Goal: Browse casually

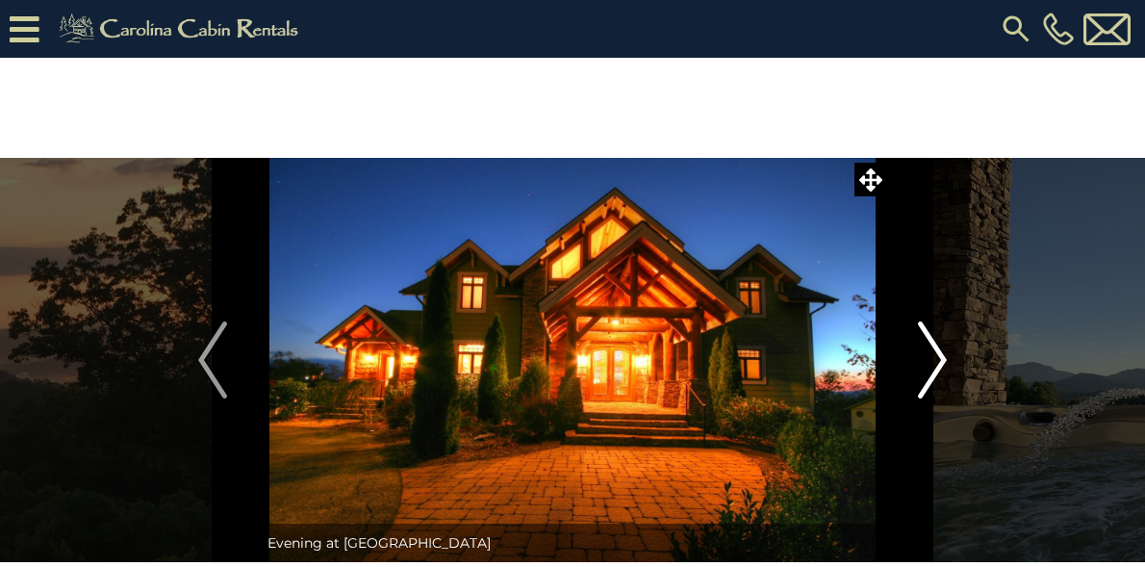
click at [937, 352] on img "Next" at bounding box center [932, 359] width 29 height 77
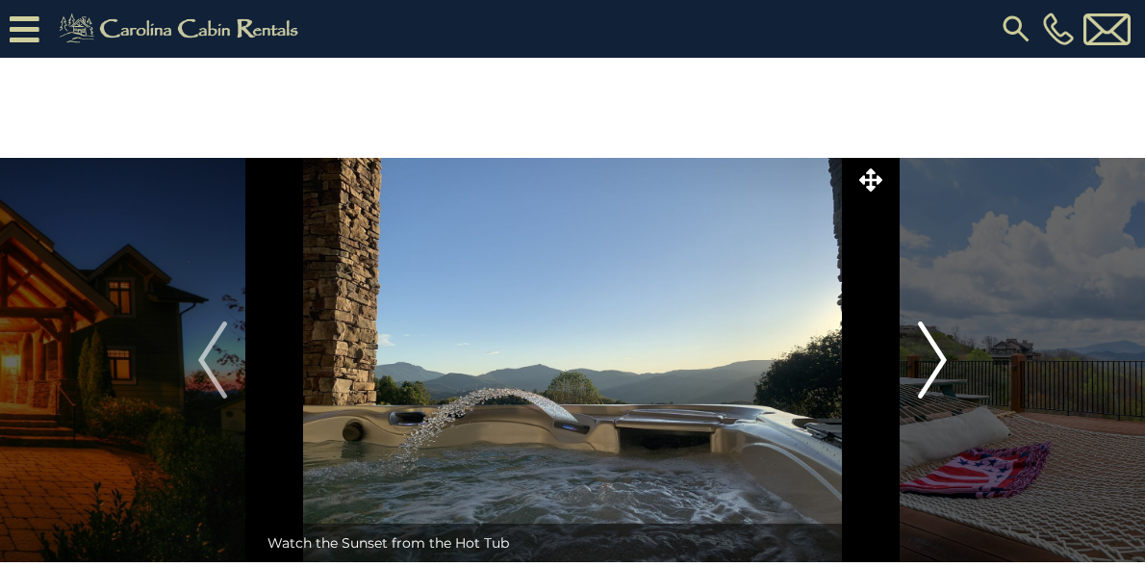
click at [942, 351] on img "Next" at bounding box center [932, 359] width 29 height 77
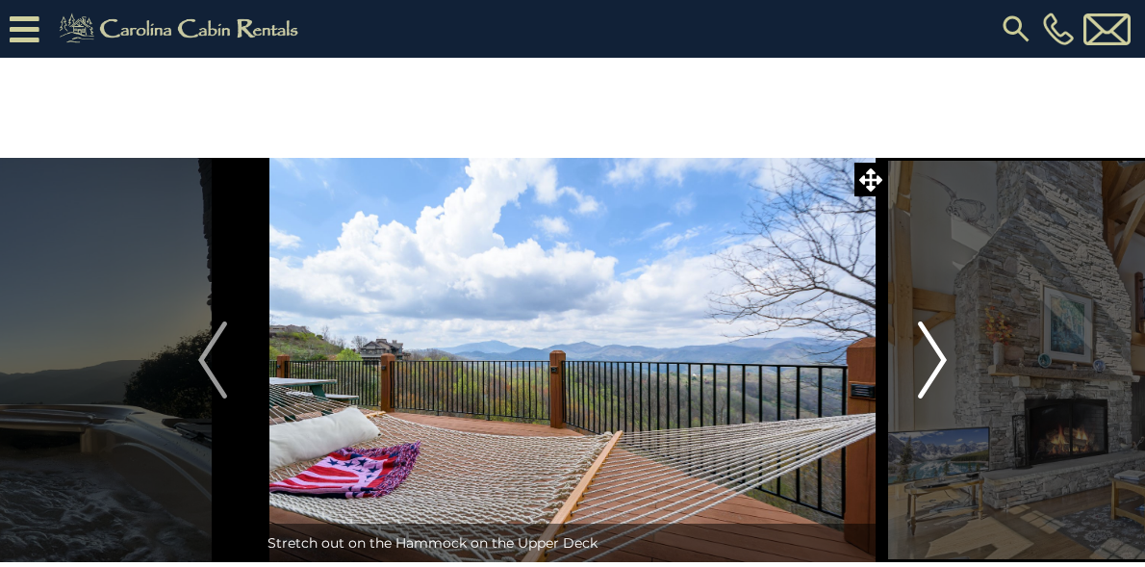
click at [942, 350] on img "Next" at bounding box center [932, 359] width 29 height 77
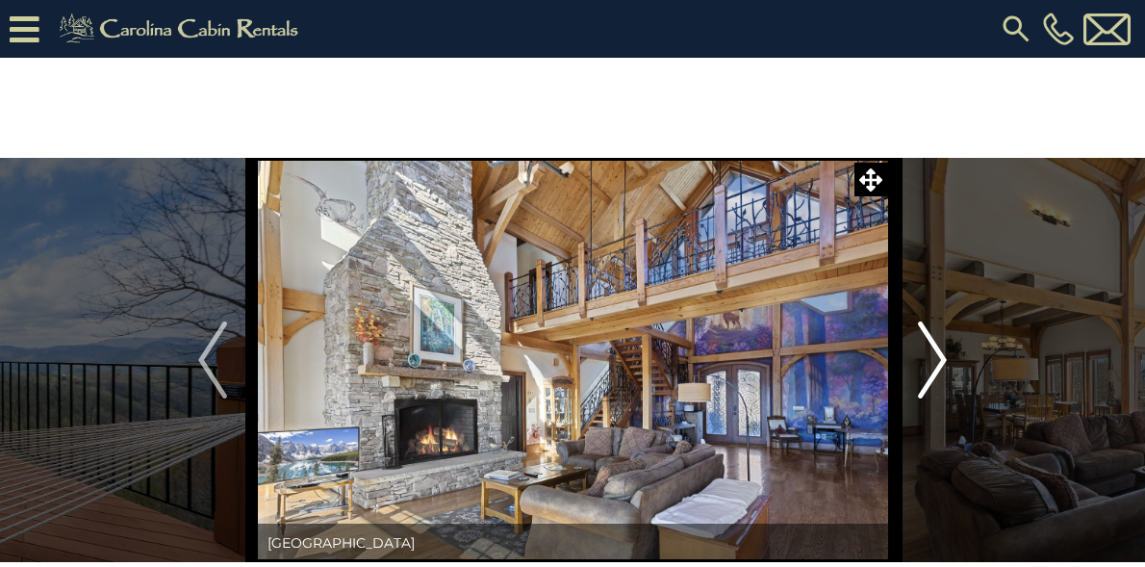
click at [942, 350] on img "Next" at bounding box center [932, 359] width 29 height 77
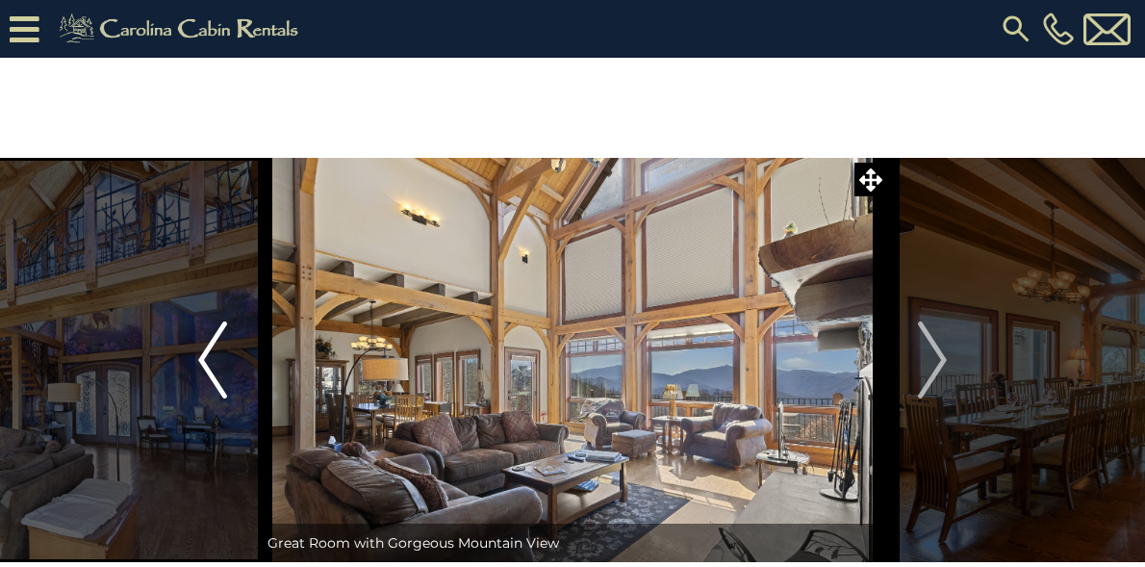
click at [198, 351] on img "Previous" at bounding box center [212, 359] width 29 height 77
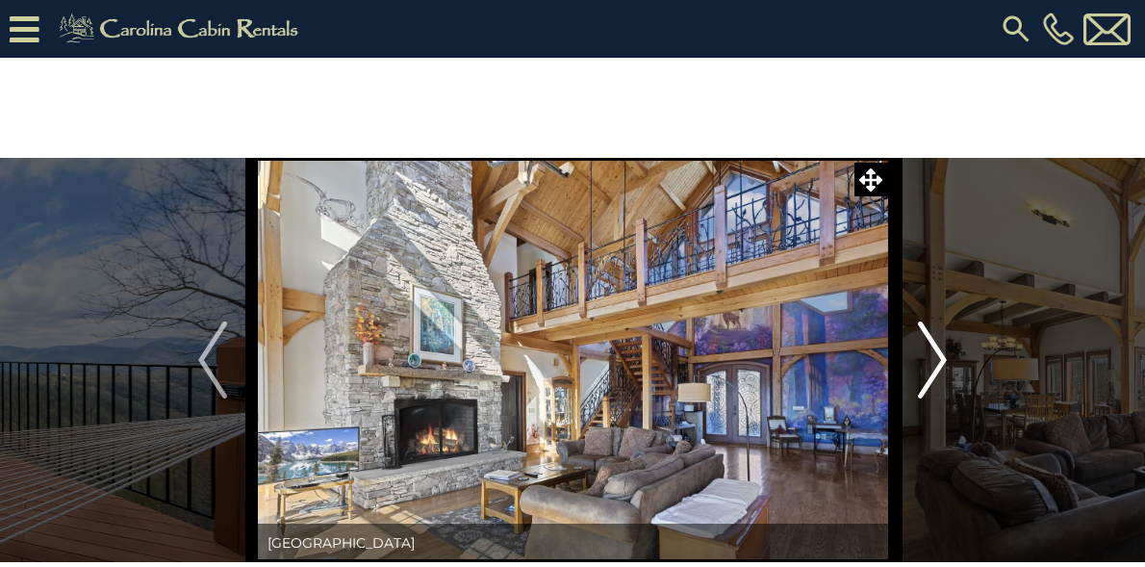
click at [935, 352] on img "Next" at bounding box center [932, 359] width 29 height 77
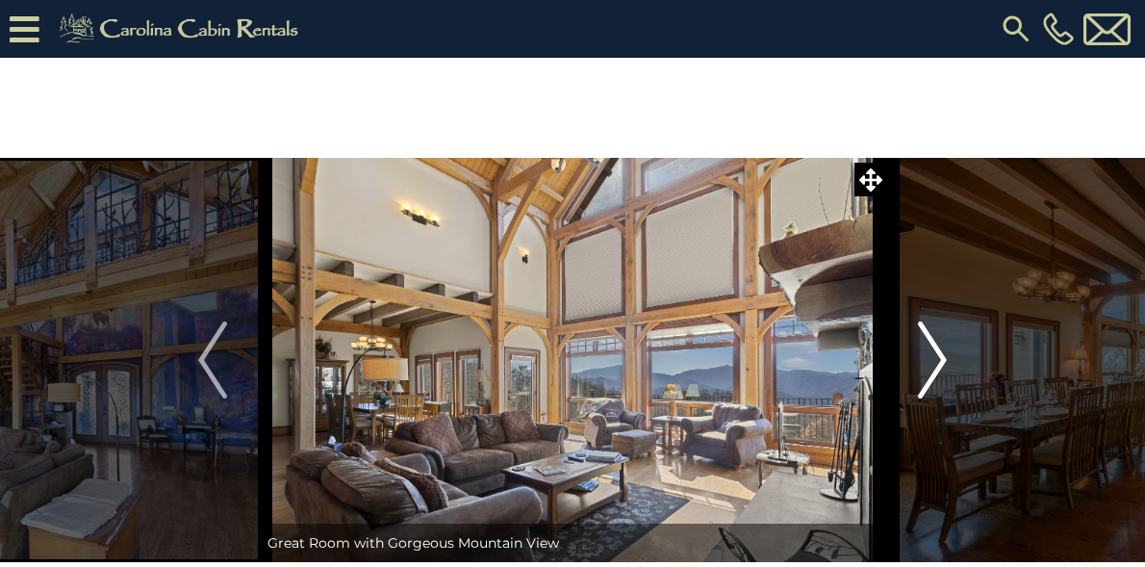
click at [936, 352] on img "Next" at bounding box center [932, 359] width 29 height 77
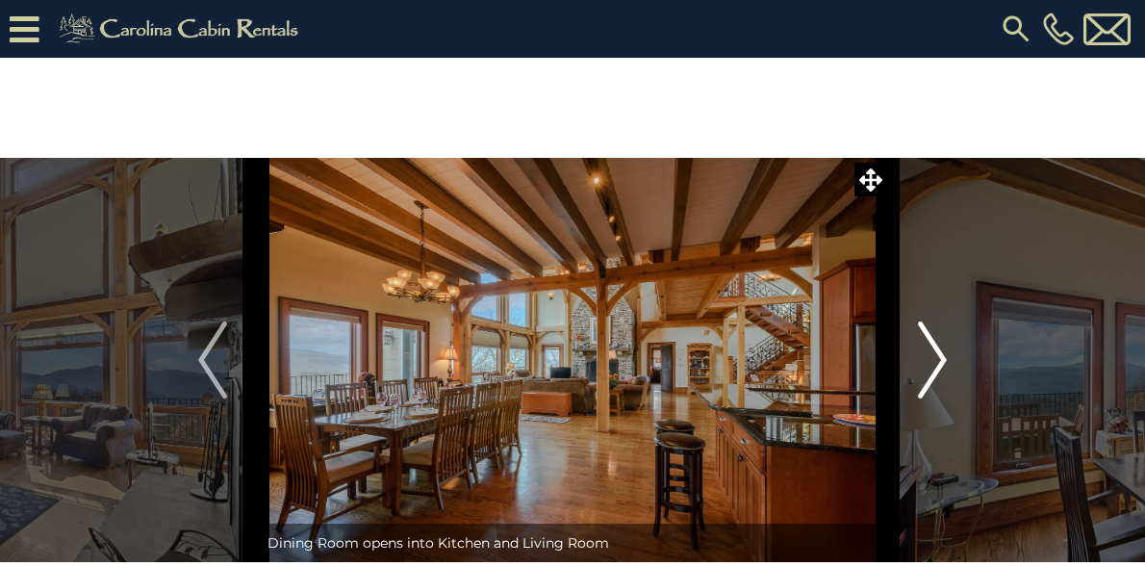
click at [939, 348] on img "Next" at bounding box center [932, 359] width 29 height 77
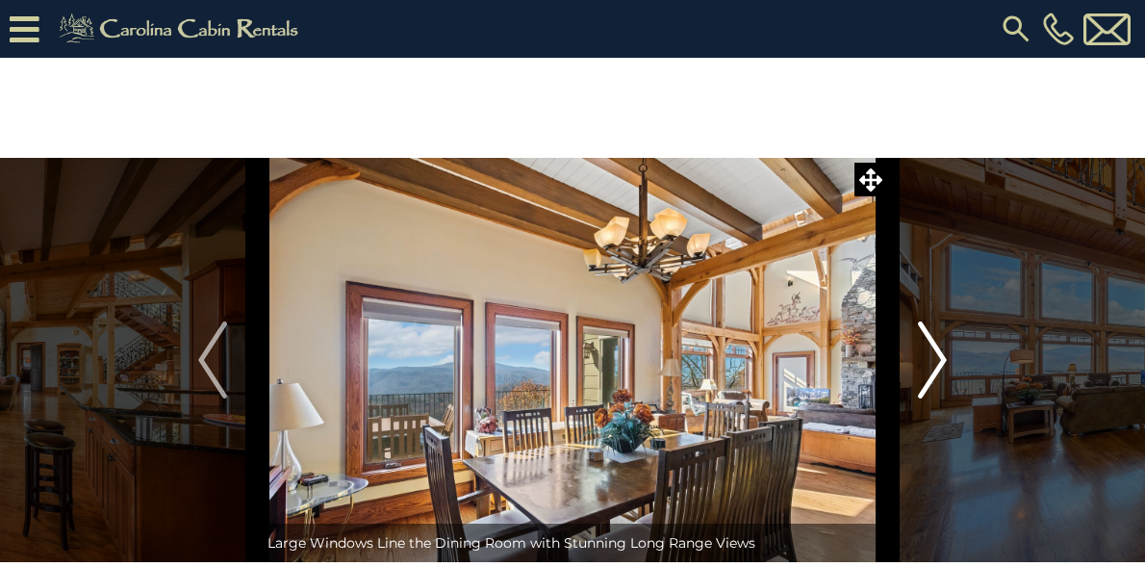
click at [939, 348] on img "Next" at bounding box center [932, 359] width 29 height 77
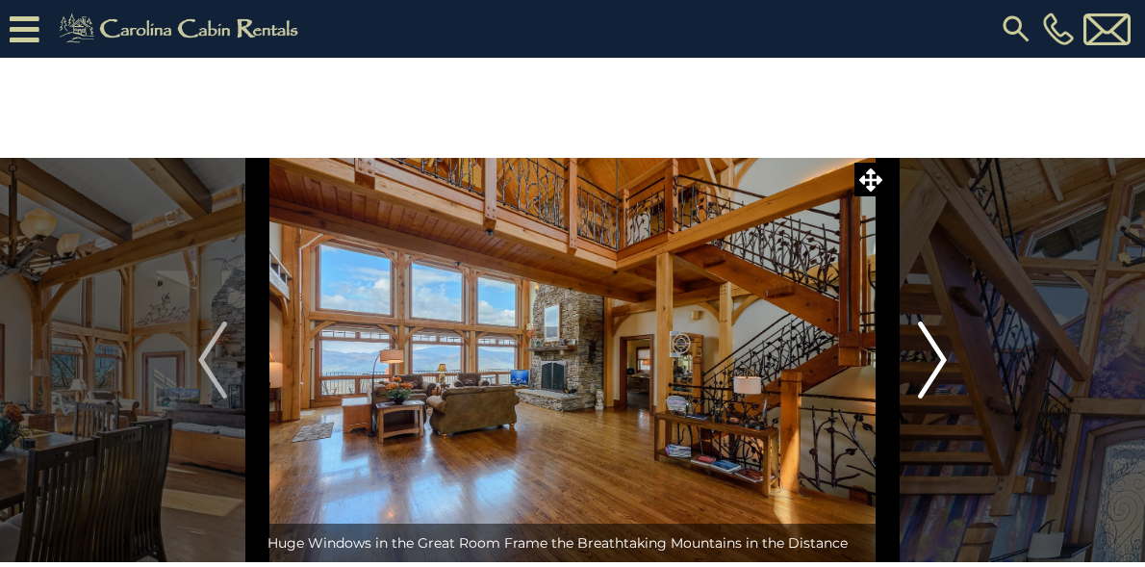
click at [939, 348] on img "Next" at bounding box center [932, 359] width 29 height 77
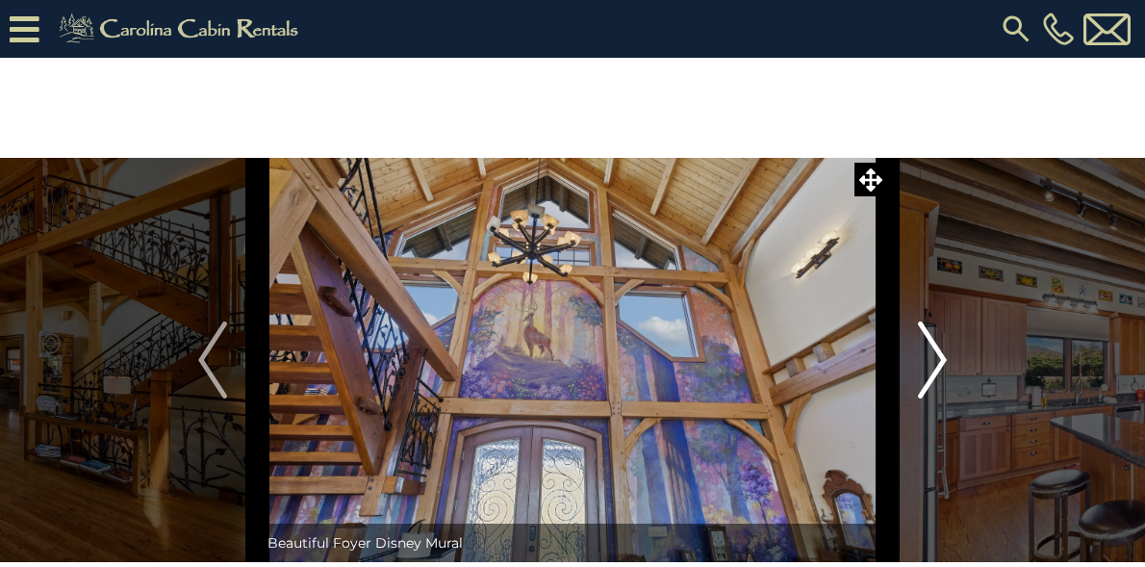
click at [939, 348] on img "Next" at bounding box center [932, 359] width 29 height 77
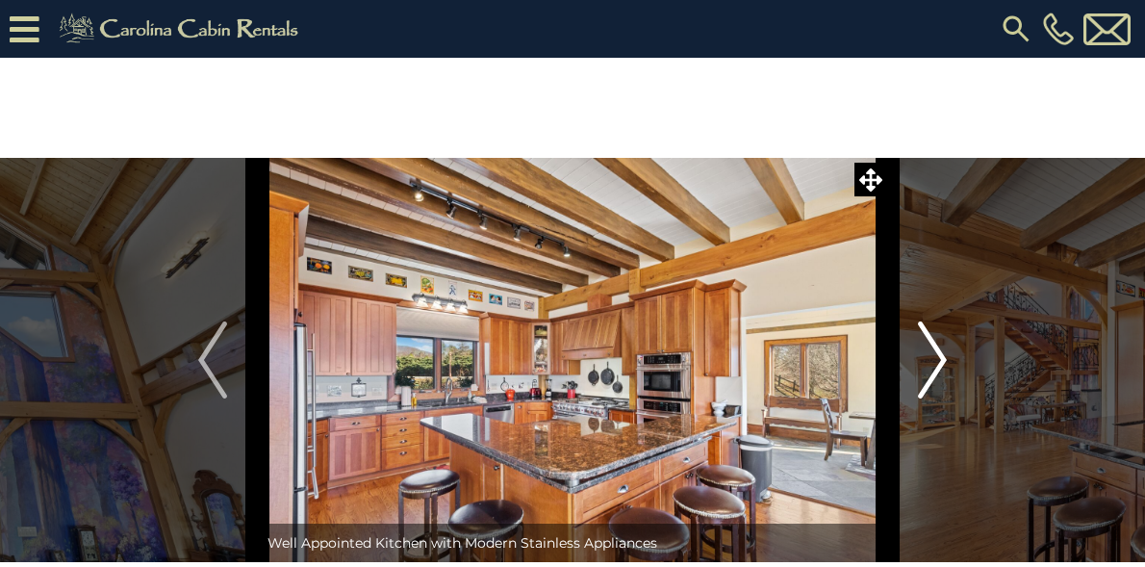
click at [938, 348] on img "Next" at bounding box center [932, 359] width 29 height 77
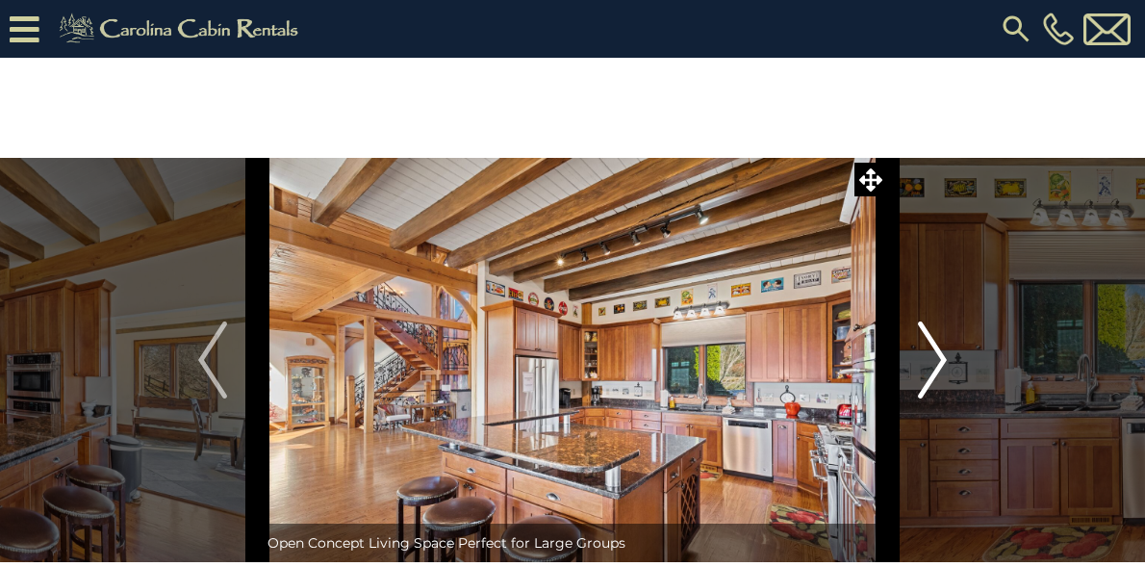
click at [938, 348] on img "Next" at bounding box center [932, 359] width 29 height 77
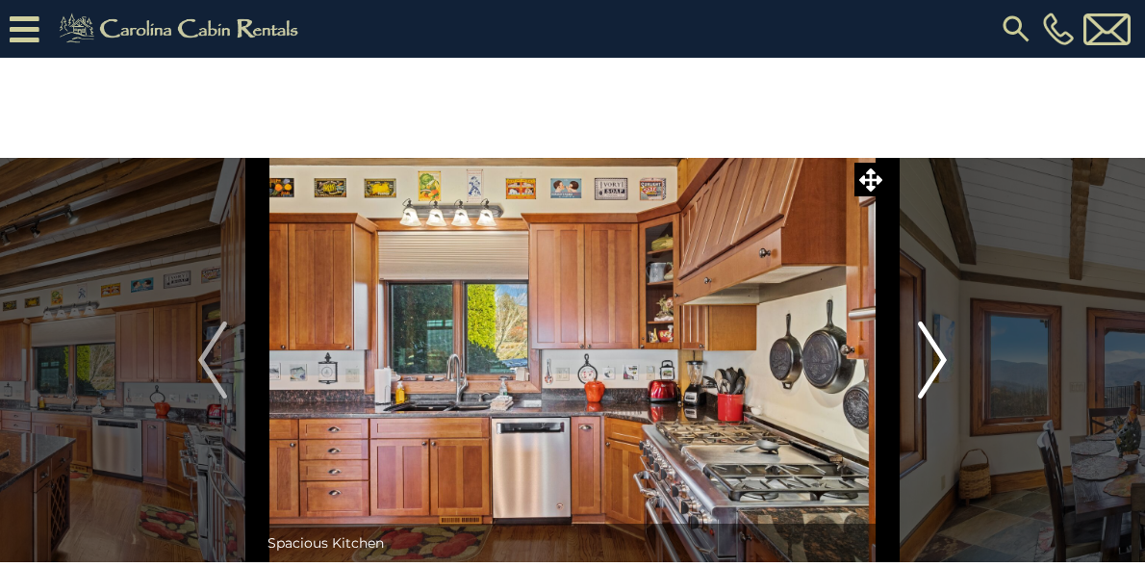
click at [938, 348] on img "Next" at bounding box center [932, 359] width 29 height 77
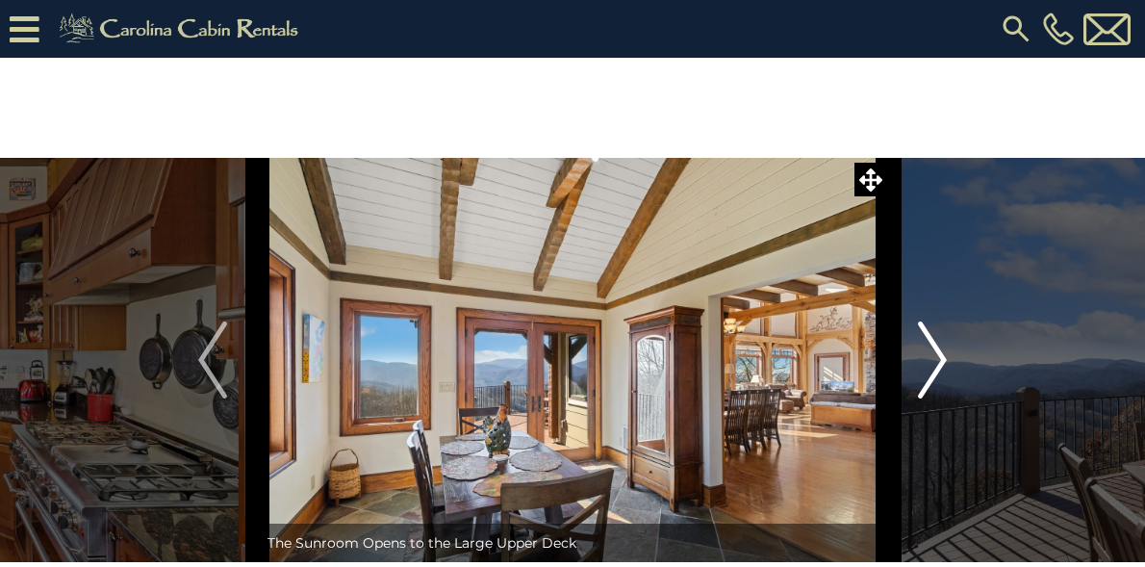
click at [937, 349] on img "Next" at bounding box center [932, 359] width 29 height 77
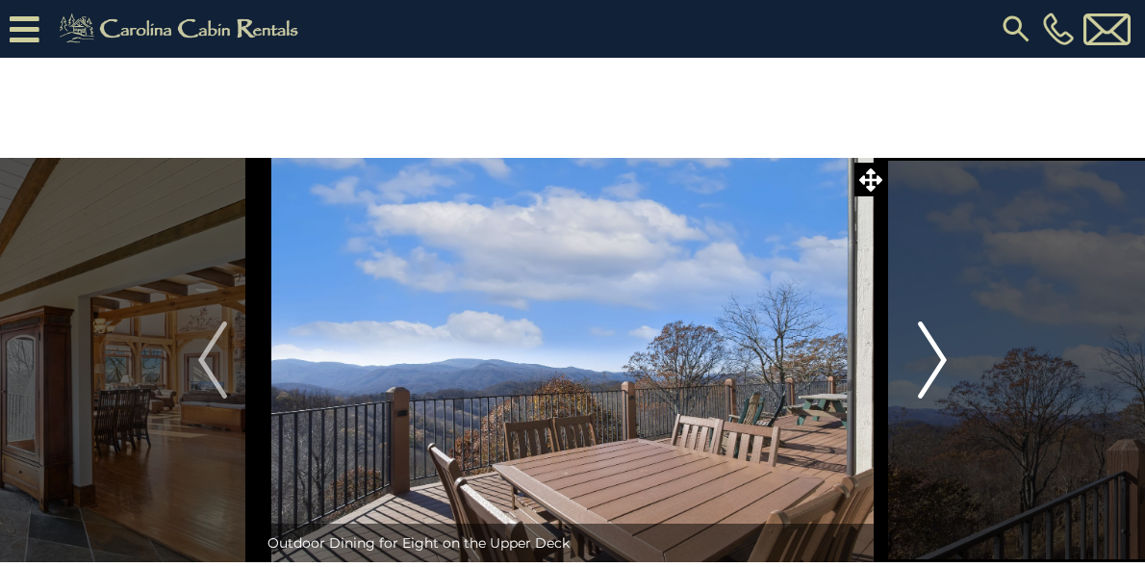
click at [937, 344] on img "Next" at bounding box center [932, 359] width 29 height 77
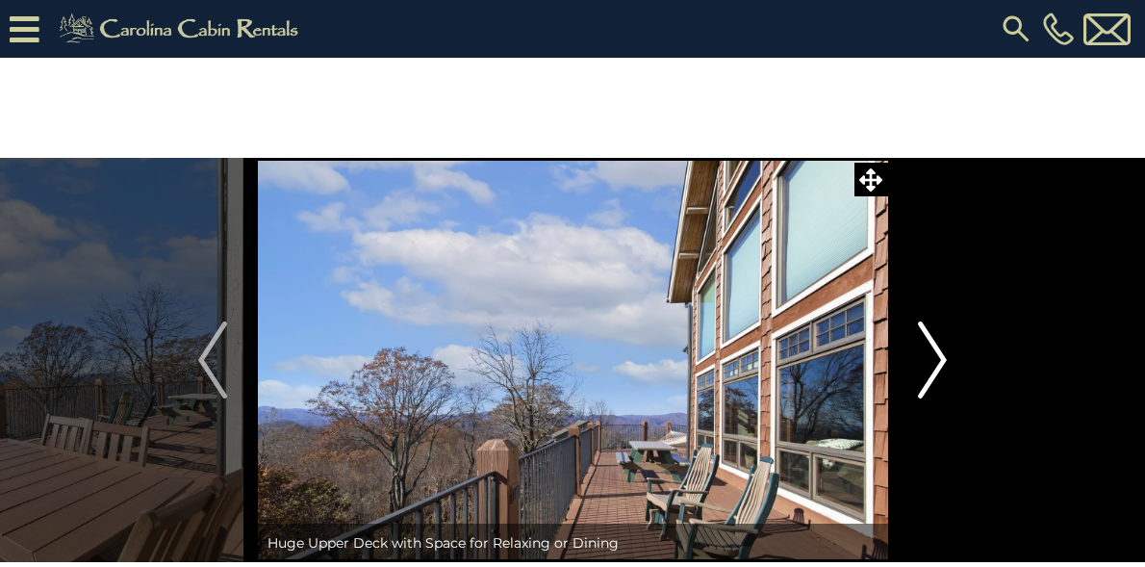
click at [937, 345] on img "Next" at bounding box center [932, 359] width 29 height 77
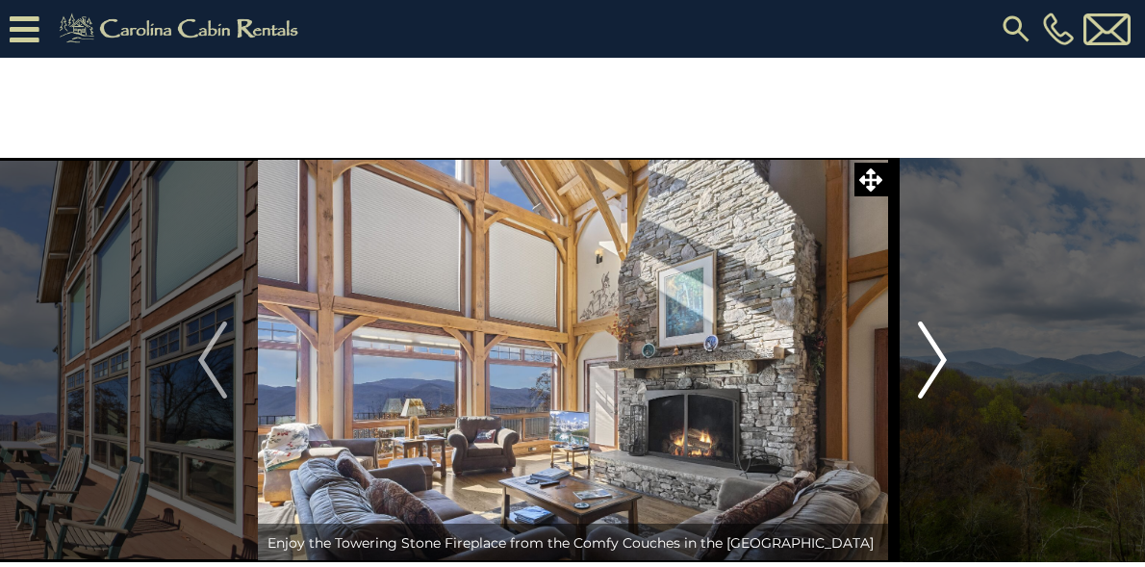
click at [935, 346] on img "Next" at bounding box center [932, 359] width 29 height 77
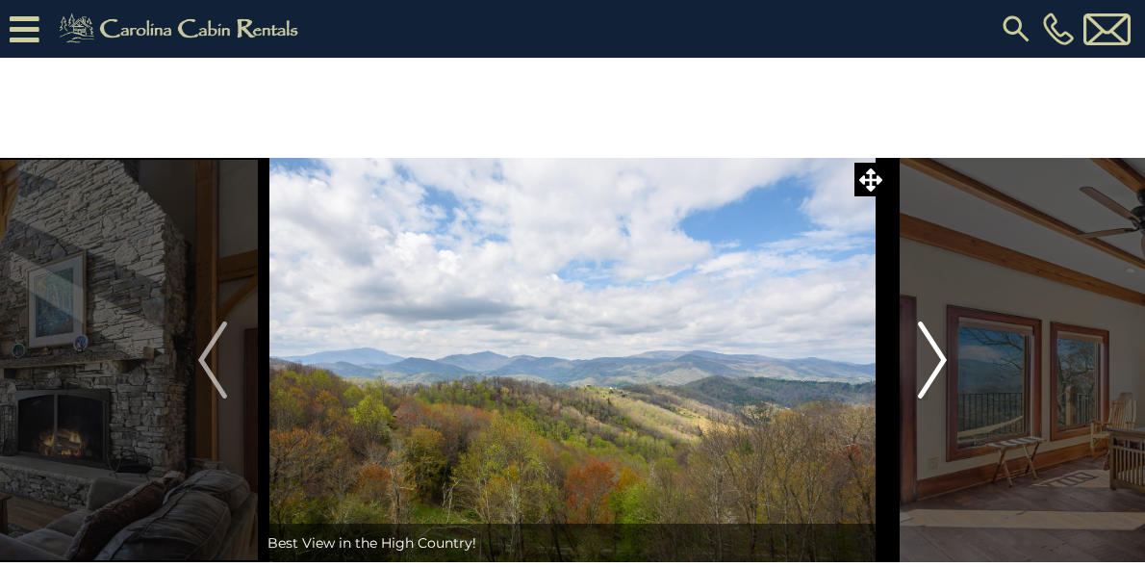
click at [935, 345] on img "Next" at bounding box center [932, 359] width 29 height 77
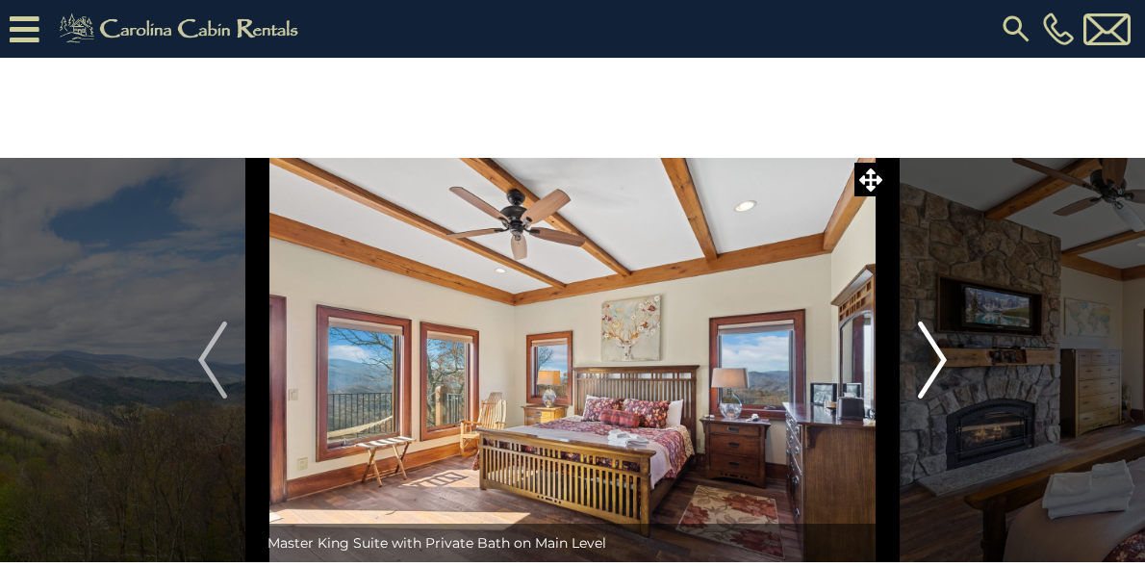
click at [932, 347] on img "Next" at bounding box center [932, 359] width 29 height 77
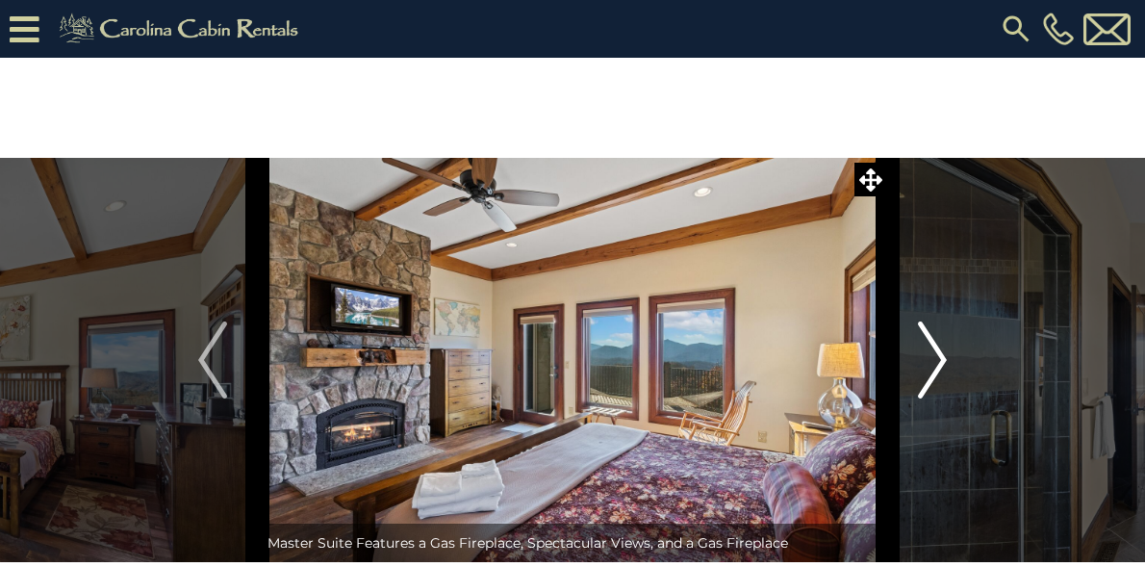
click at [929, 349] on img "Next" at bounding box center [932, 359] width 29 height 77
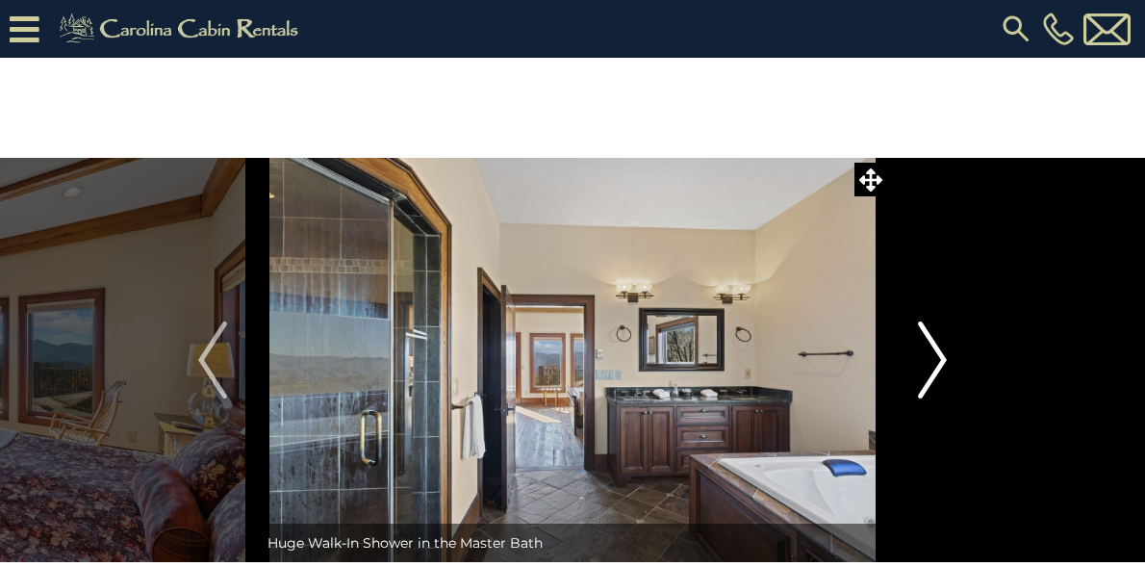
click at [927, 351] on img "Next" at bounding box center [932, 359] width 29 height 77
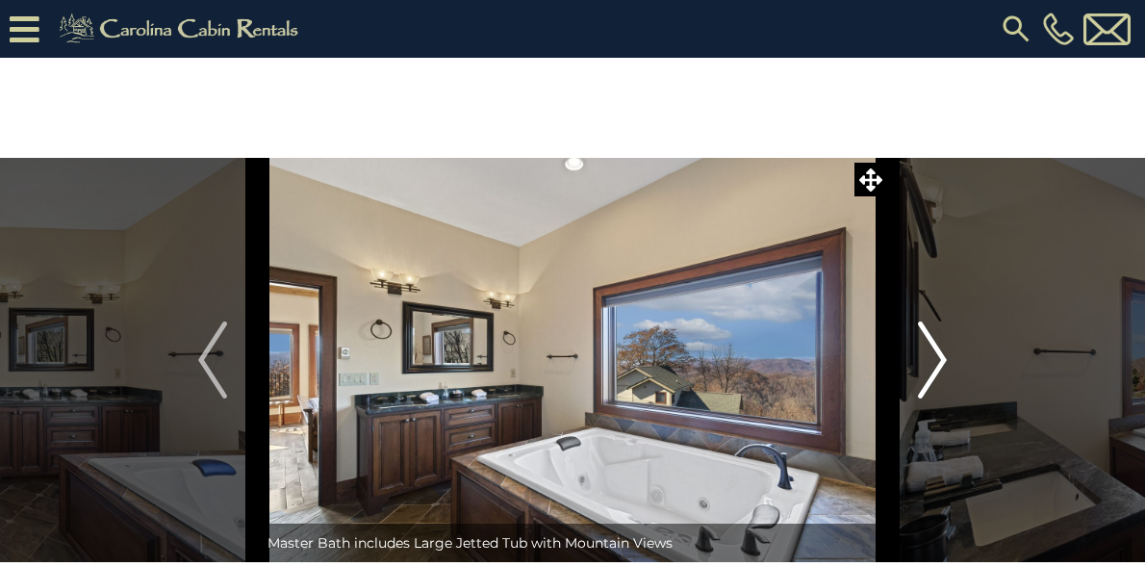
click at [928, 351] on img "Next" at bounding box center [932, 359] width 29 height 77
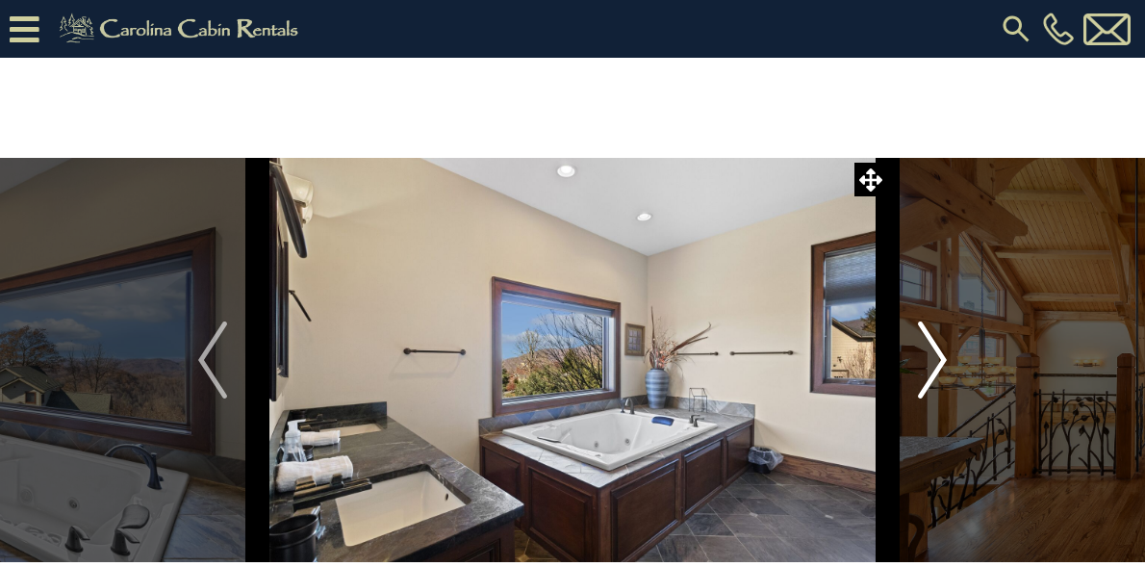
click at [928, 352] on img "Next" at bounding box center [932, 359] width 29 height 77
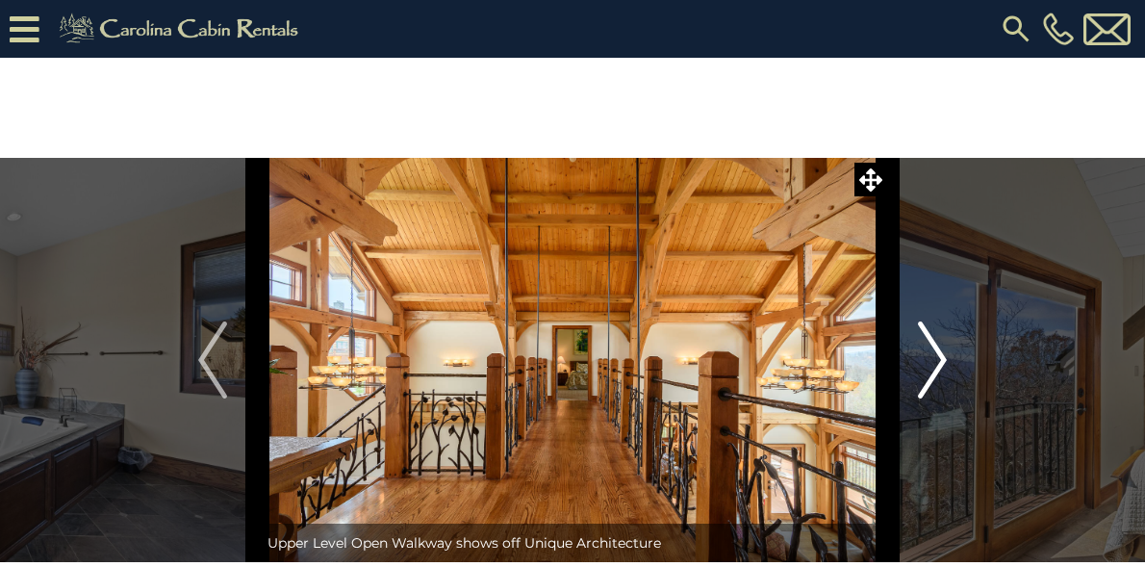
click at [934, 353] on img "Next" at bounding box center [932, 359] width 29 height 77
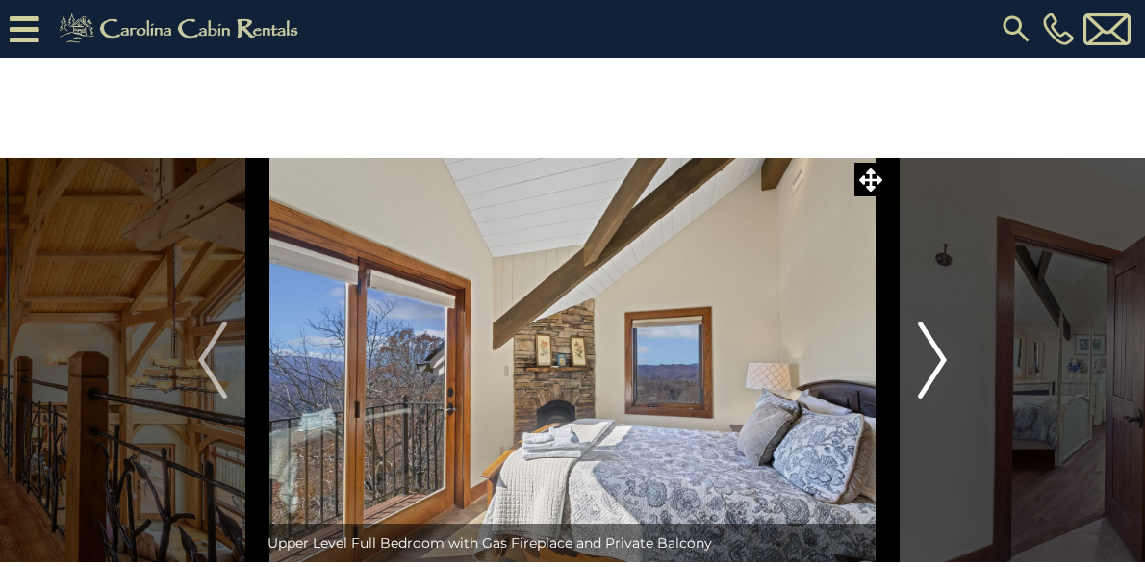
click at [937, 355] on img "Next" at bounding box center [932, 359] width 29 height 77
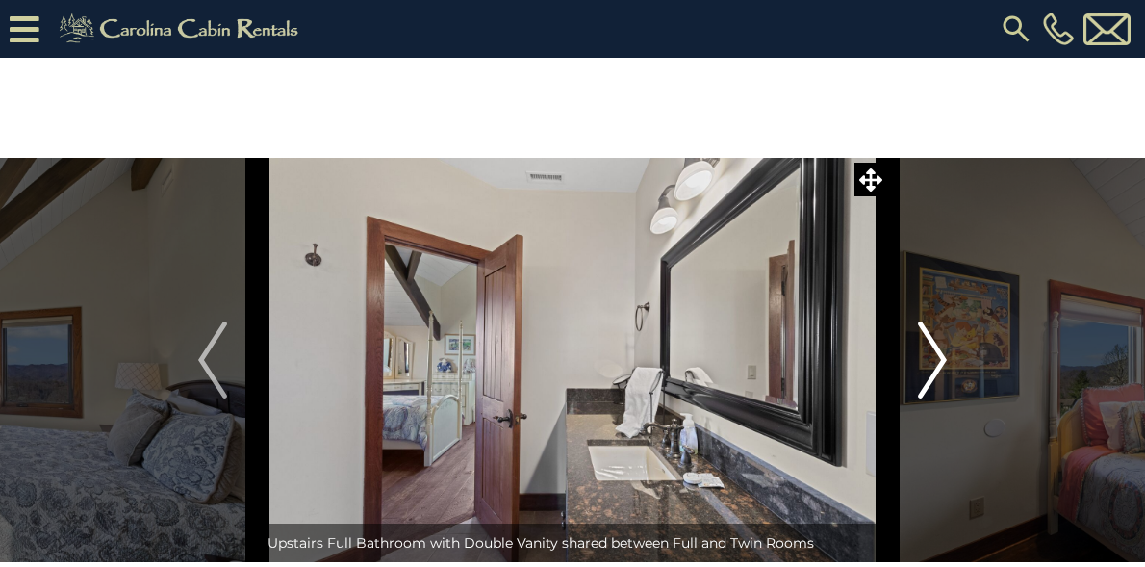
click at [939, 354] on img "Next" at bounding box center [932, 359] width 29 height 77
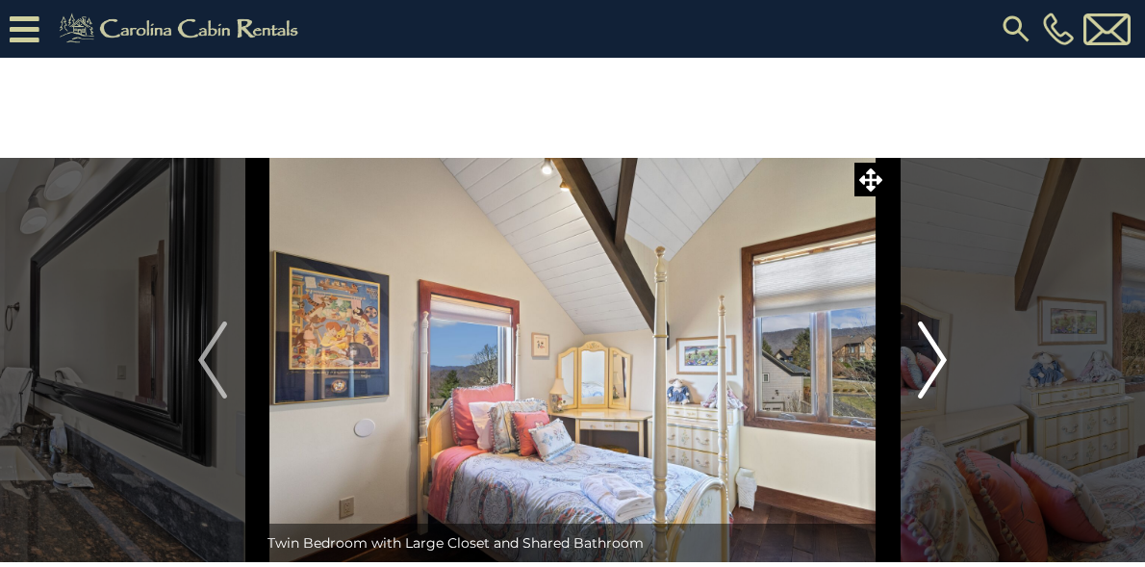
click at [941, 350] on img "Next" at bounding box center [932, 359] width 29 height 77
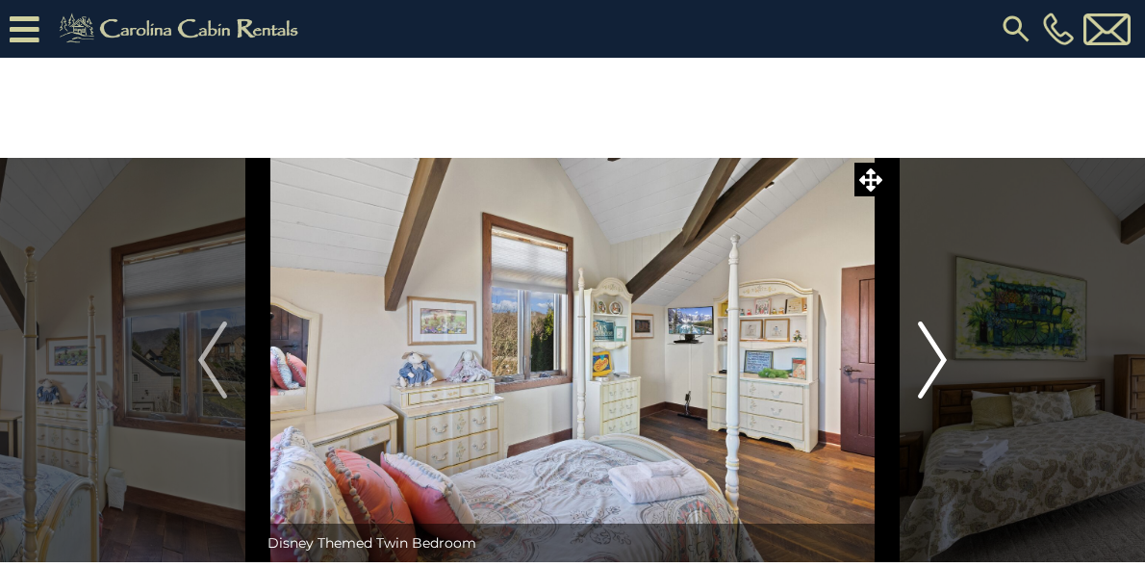
click at [938, 352] on img "Next" at bounding box center [932, 359] width 29 height 77
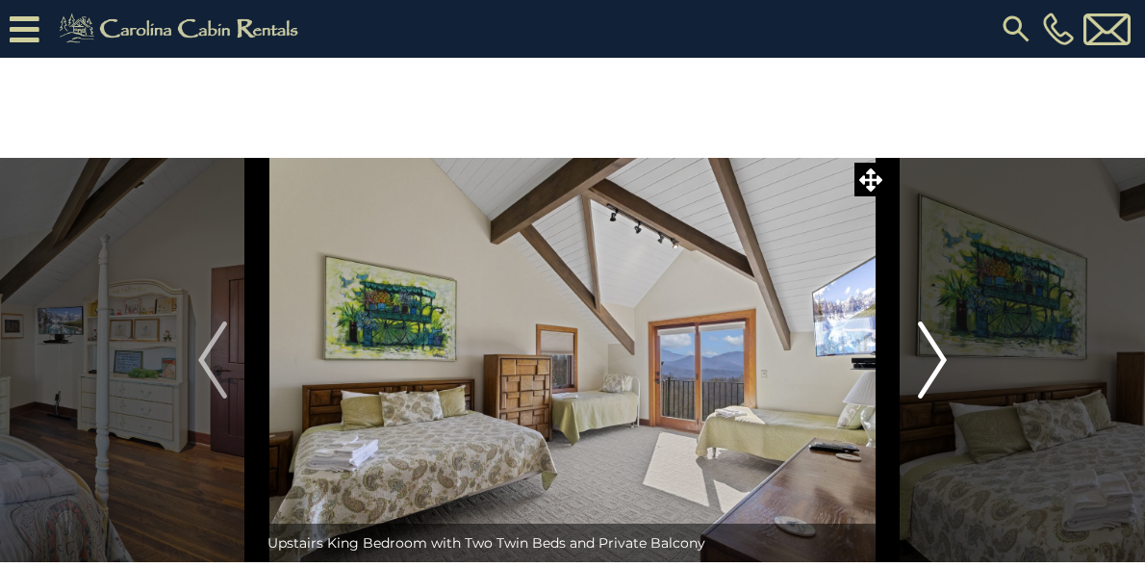
click at [935, 354] on img "Next" at bounding box center [932, 359] width 29 height 77
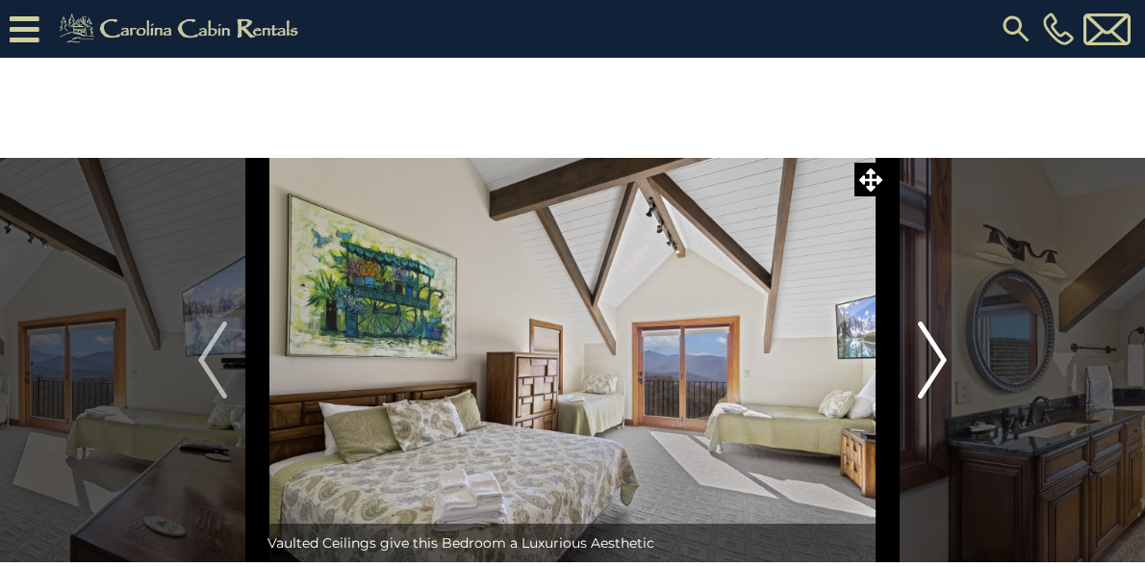
click at [936, 353] on img "Next" at bounding box center [932, 359] width 29 height 77
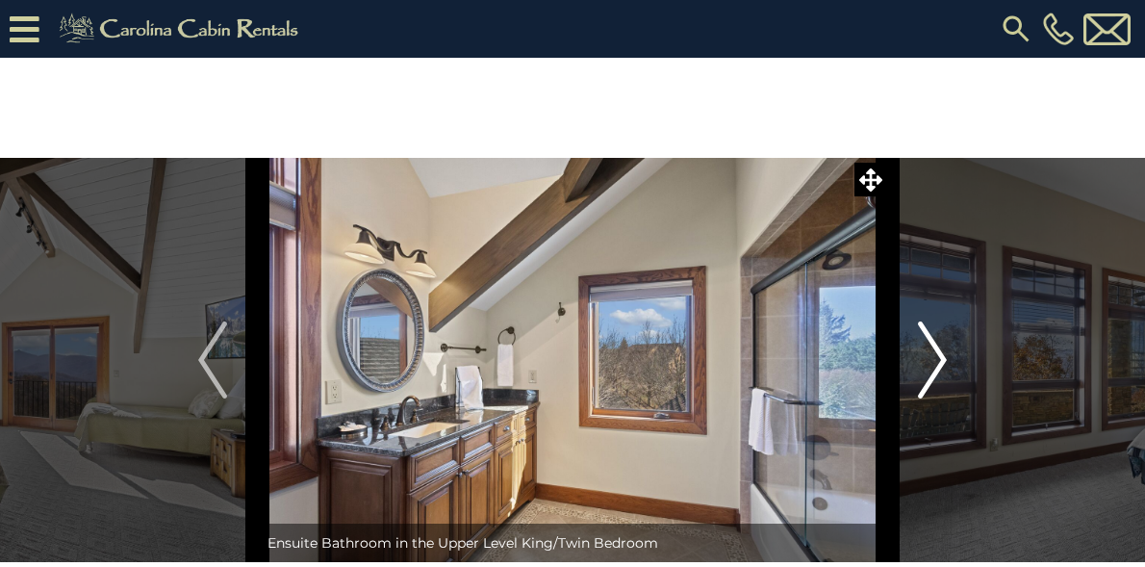
click at [934, 354] on img "Next" at bounding box center [932, 359] width 29 height 77
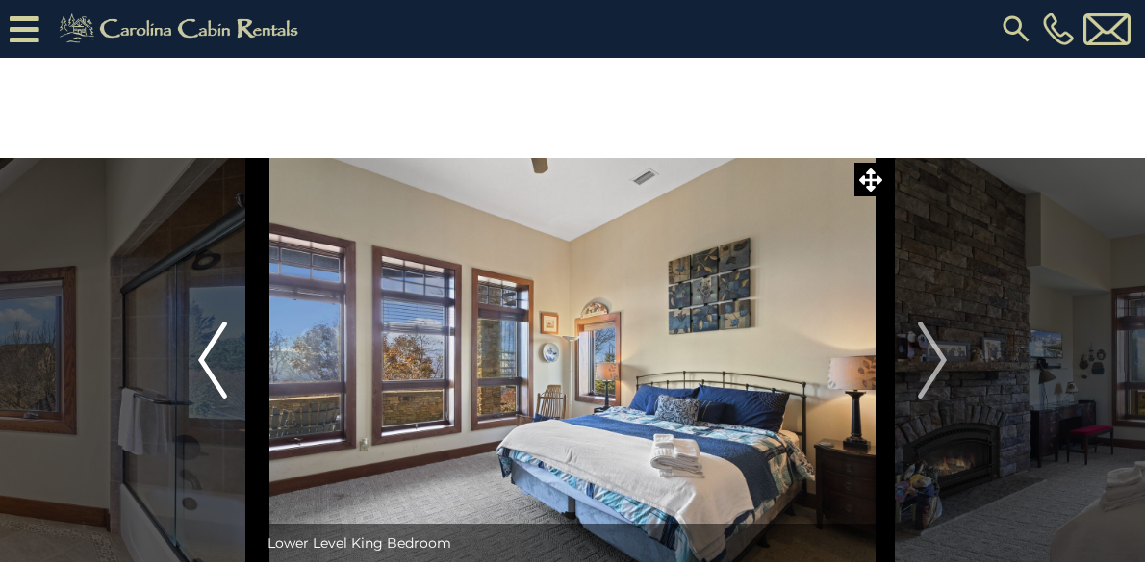
click at [218, 339] on img "Previous" at bounding box center [212, 359] width 29 height 77
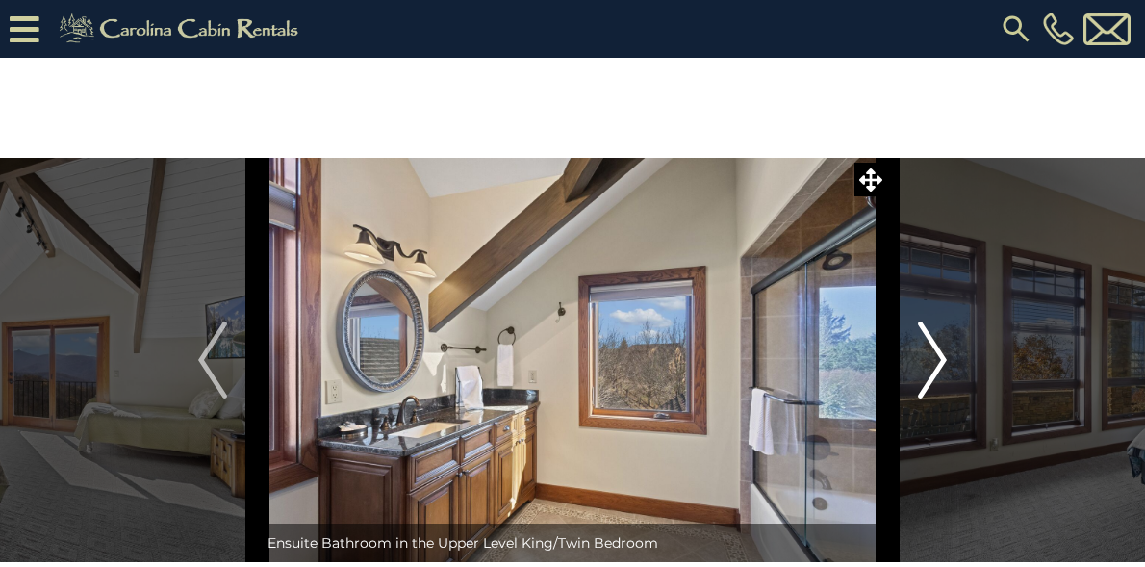
click at [931, 358] on img "Next" at bounding box center [932, 359] width 29 height 77
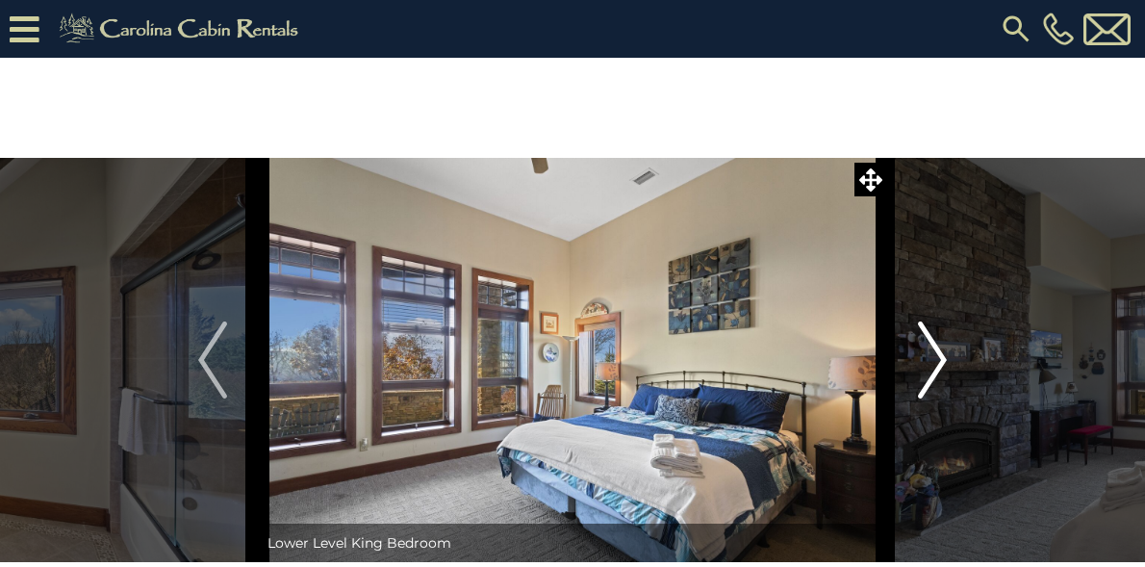
click at [931, 358] on img "Next" at bounding box center [932, 359] width 29 height 77
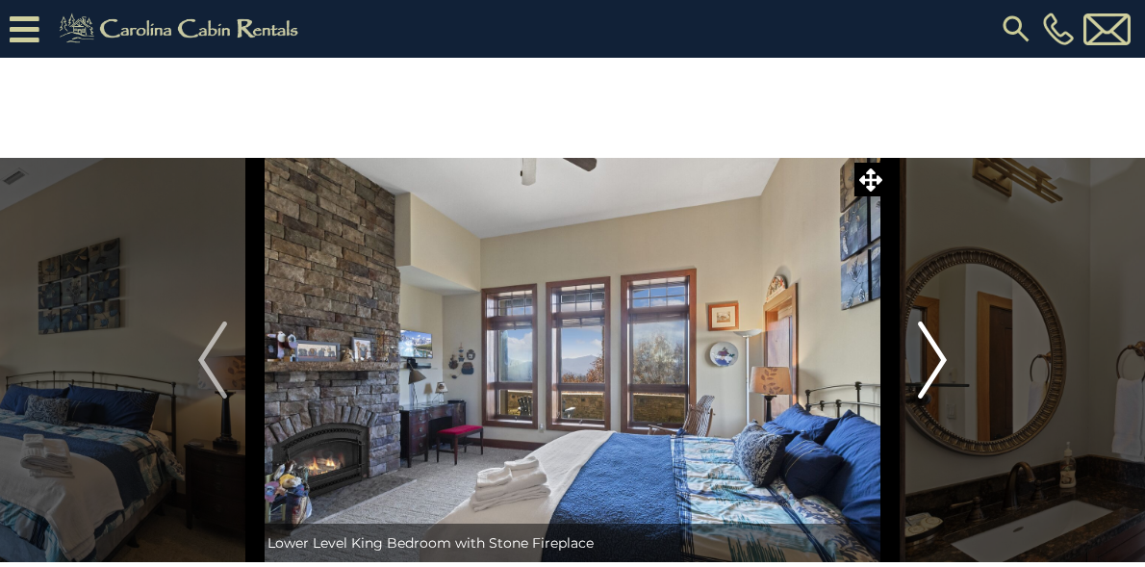
click at [931, 358] on img "Next" at bounding box center [932, 359] width 29 height 77
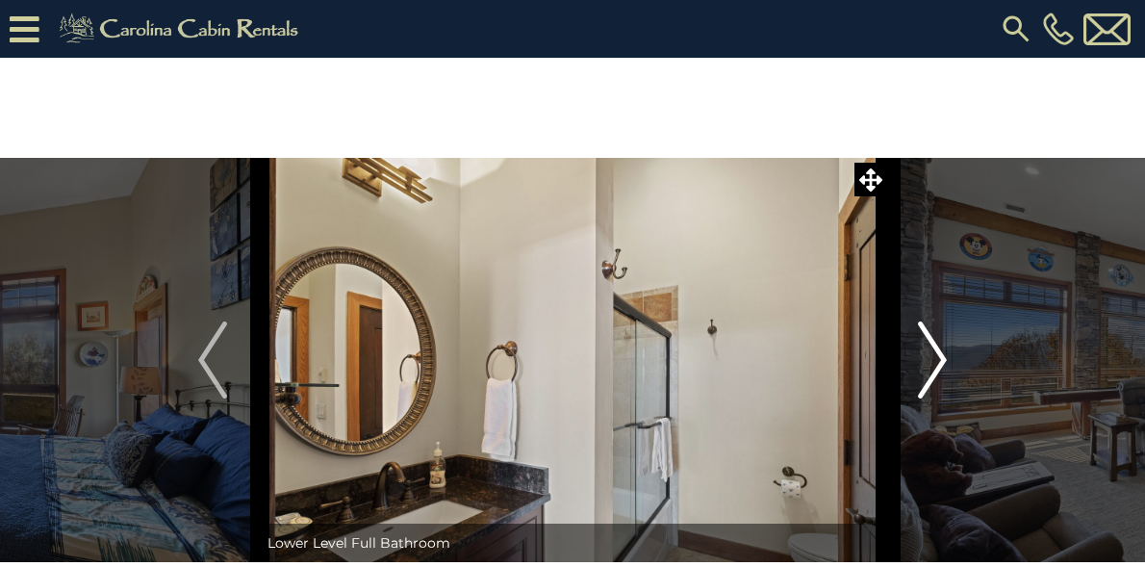
click at [932, 360] on img "Next" at bounding box center [932, 359] width 29 height 77
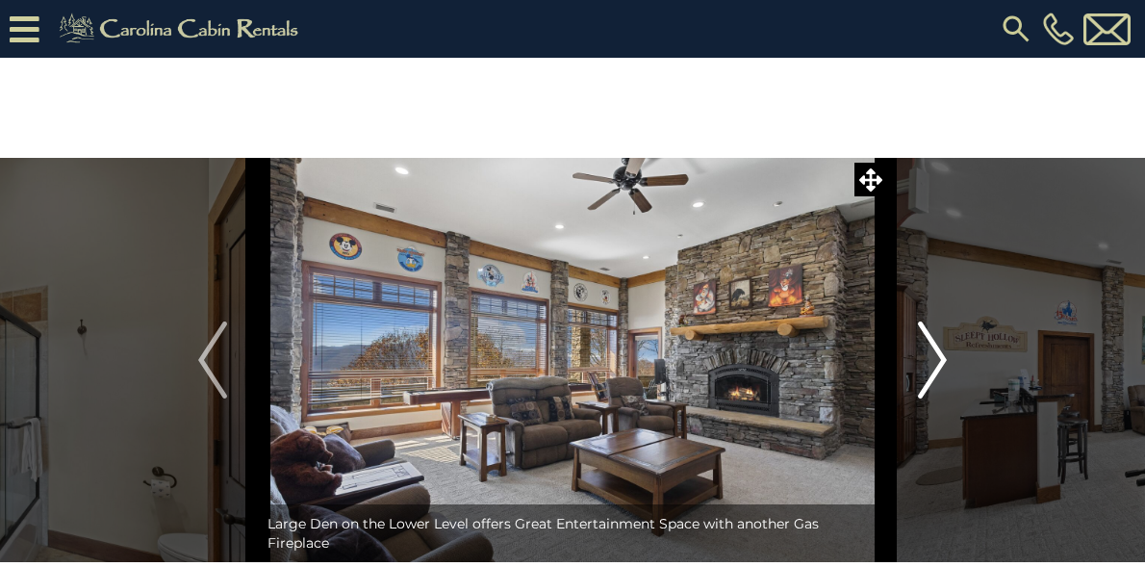
click at [932, 360] on img "Next" at bounding box center [932, 359] width 29 height 77
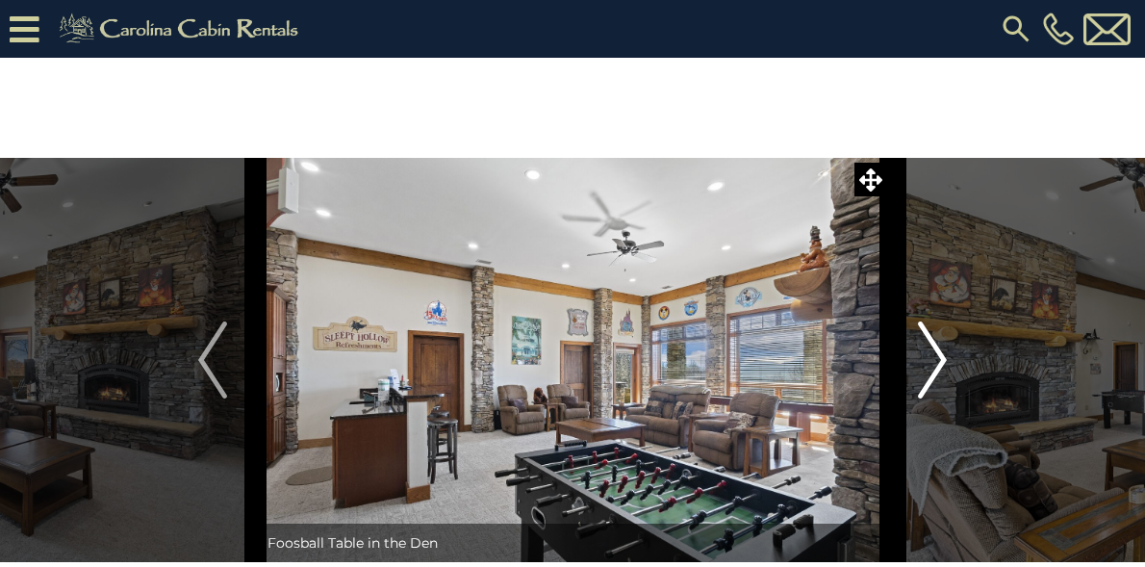
click at [932, 361] on img "Next" at bounding box center [932, 359] width 29 height 77
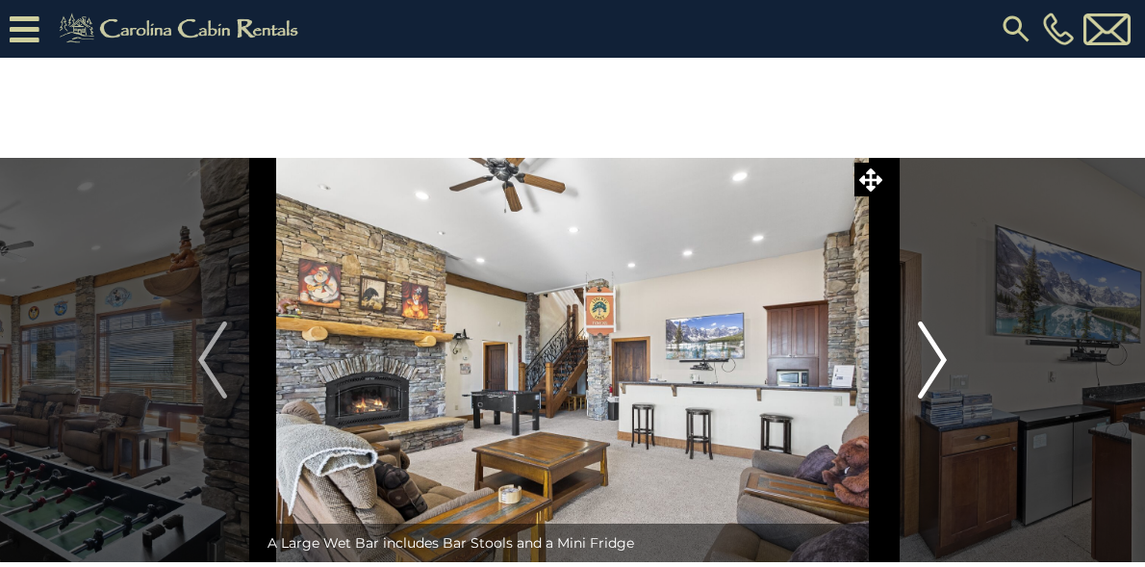
click at [932, 361] on img "Next" at bounding box center [932, 359] width 29 height 77
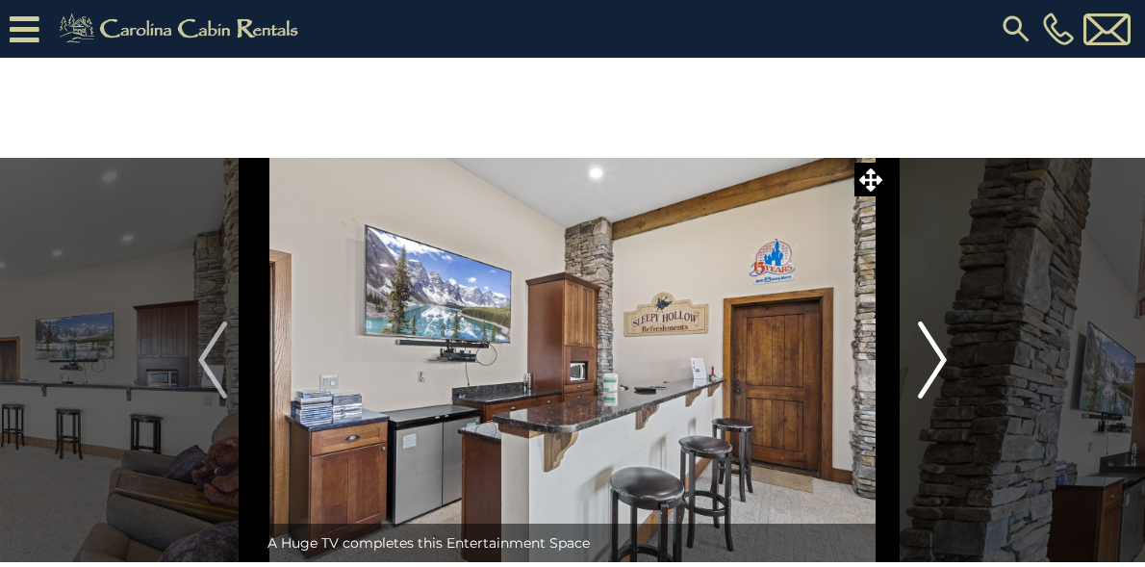
click at [931, 362] on img "Next" at bounding box center [932, 359] width 29 height 77
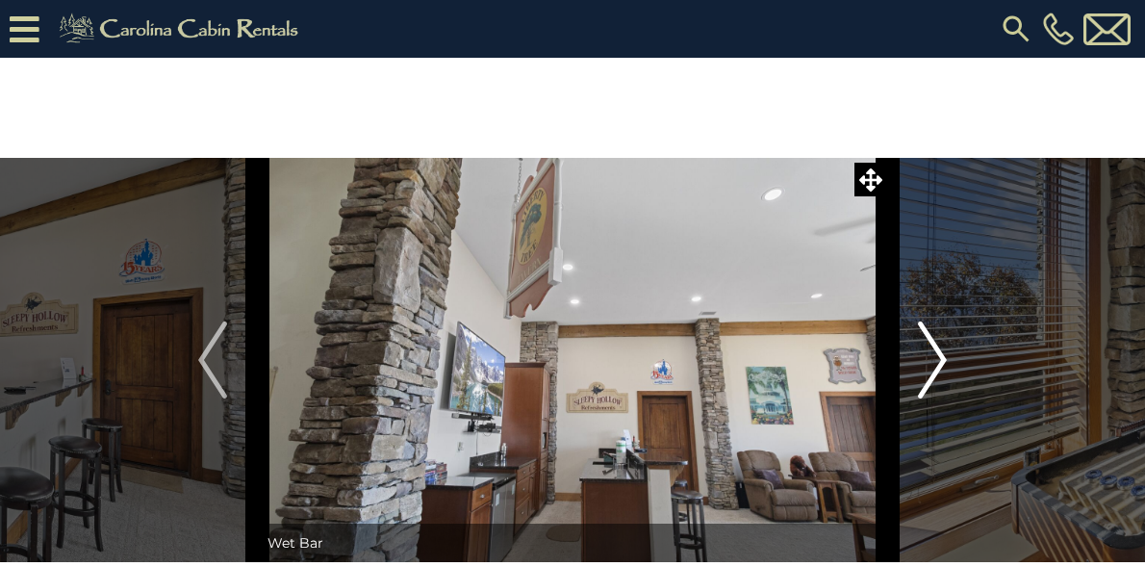
click at [931, 361] on img "Next" at bounding box center [932, 359] width 29 height 77
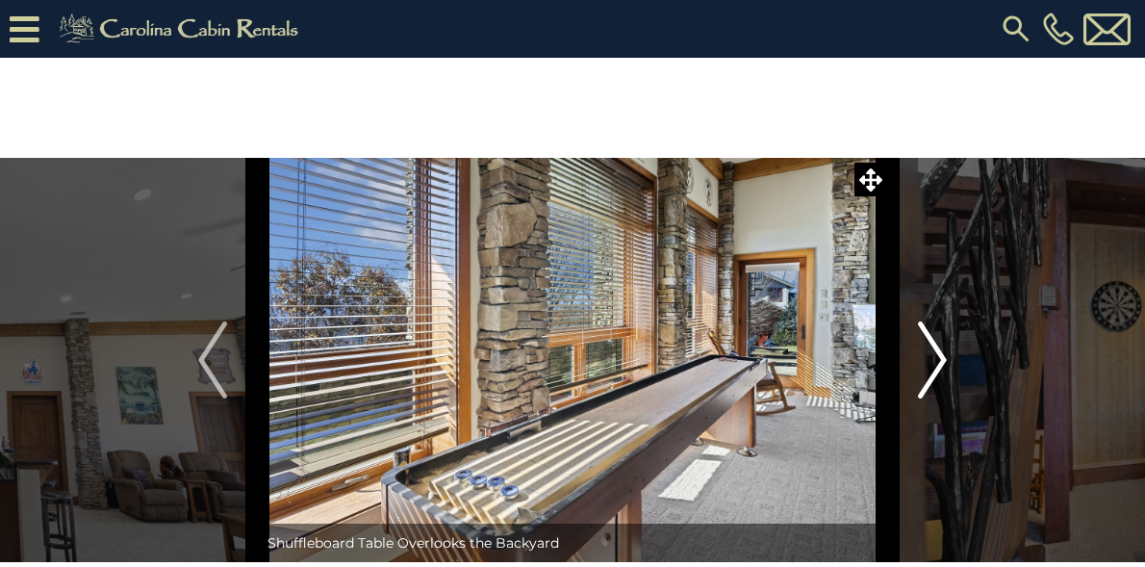
click at [934, 359] on img "Next" at bounding box center [932, 359] width 29 height 77
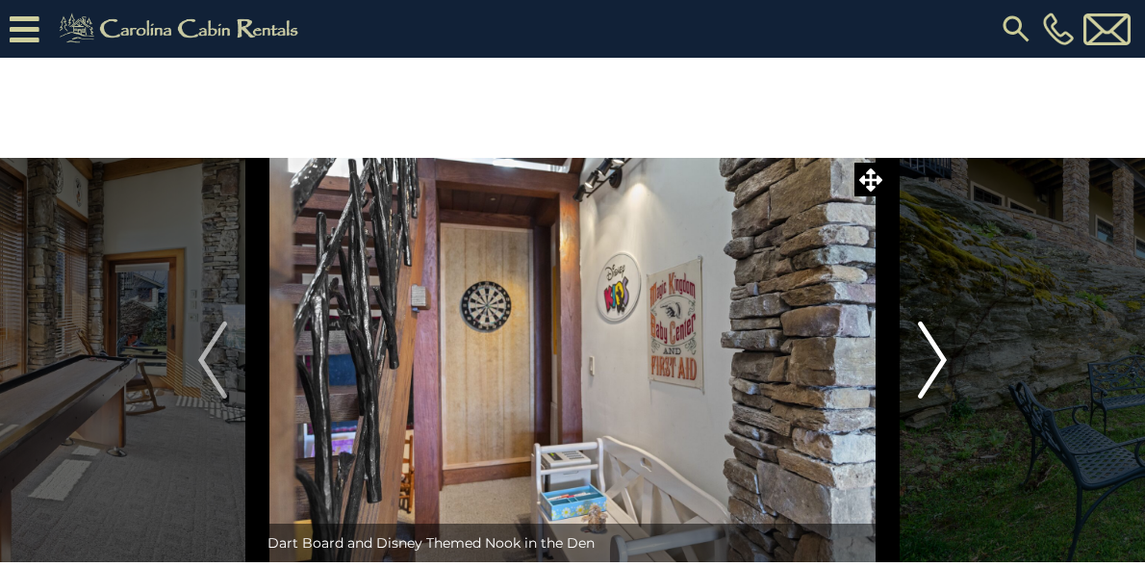
click at [934, 359] on img "Next" at bounding box center [932, 359] width 29 height 77
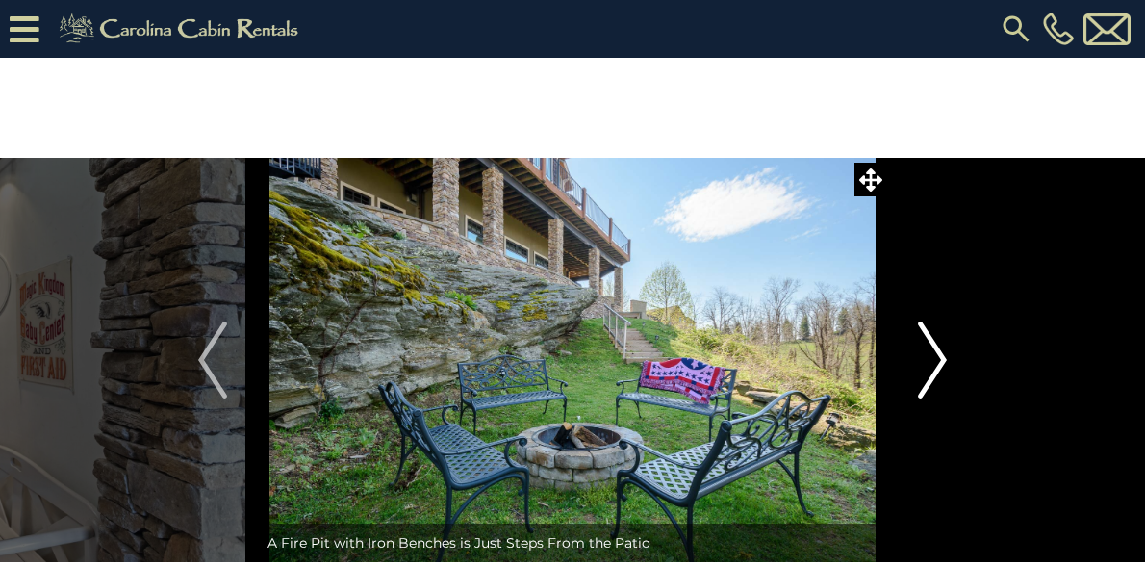
click at [940, 358] on img "Next" at bounding box center [932, 359] width 29 height 77
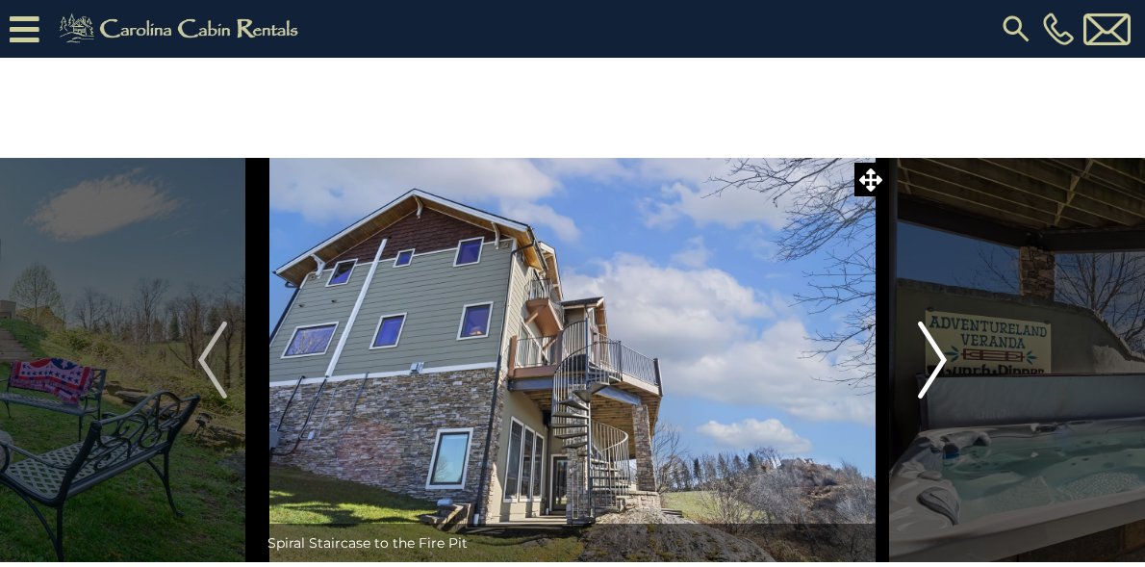
click at [941, 360] on img "Next" at bounding box center [932, 359] width 29 height 77
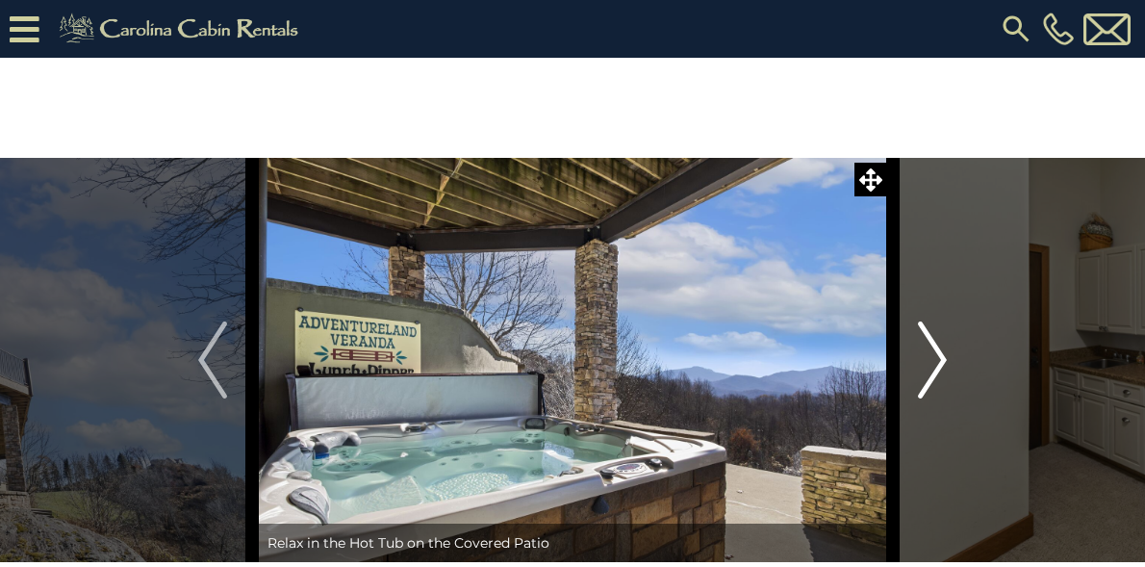
click at [940, 361] on img "Next" at bounding box center [932, 359] width 29 height 77
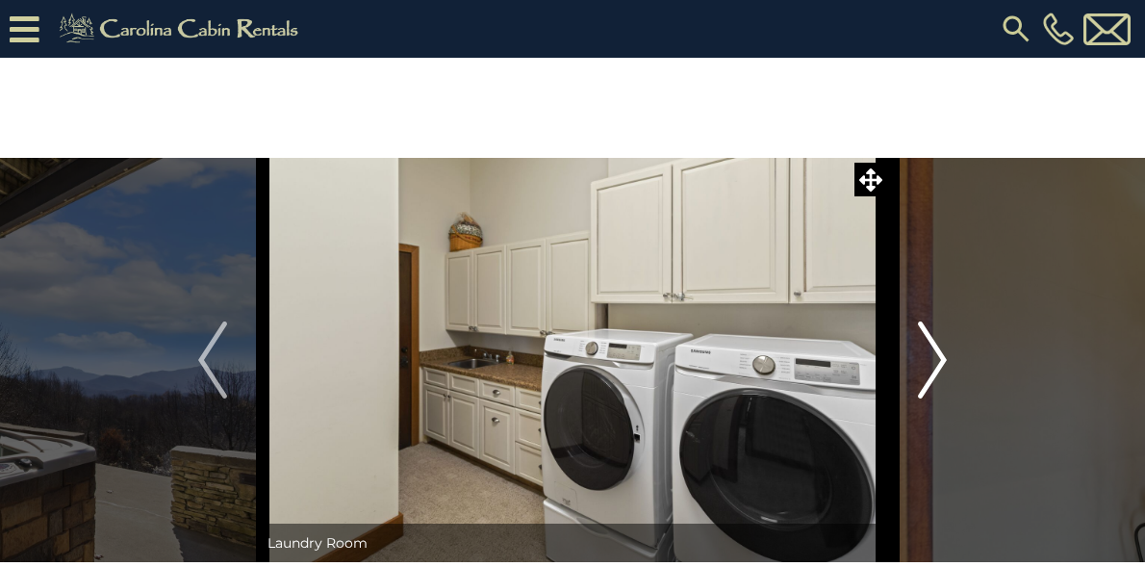
click at [941, 361] on img "Next" at bounding box center [932, 359] width 29 height 77
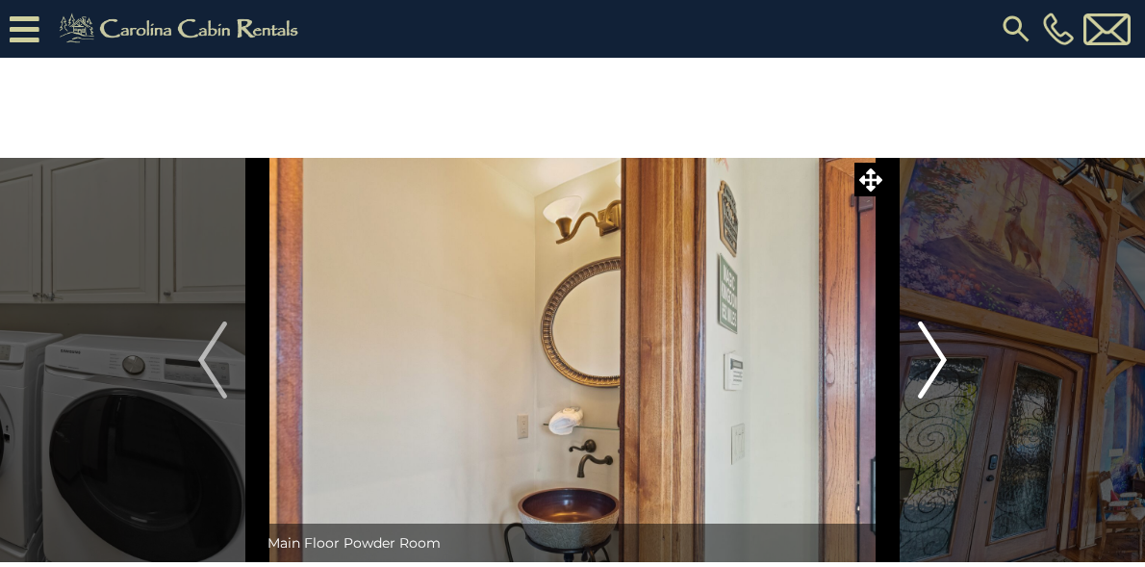
click at [938, 361] on img "Next" at bounding box center [932, 359] width 29 height 77
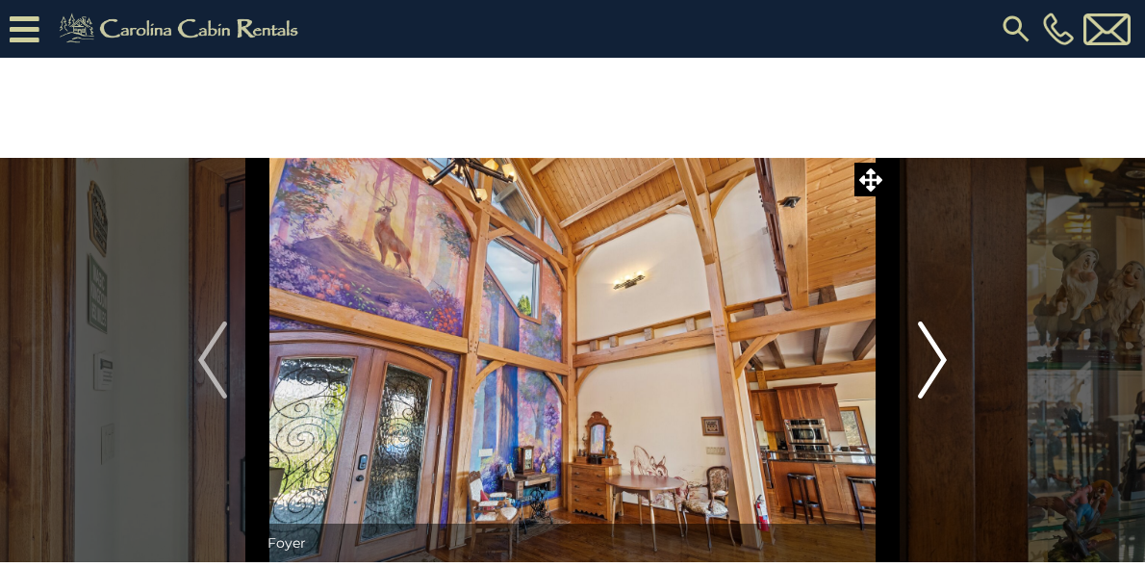
click at [939, 359] on img "Next" at bounding box center [932, 359] width 29 height 77
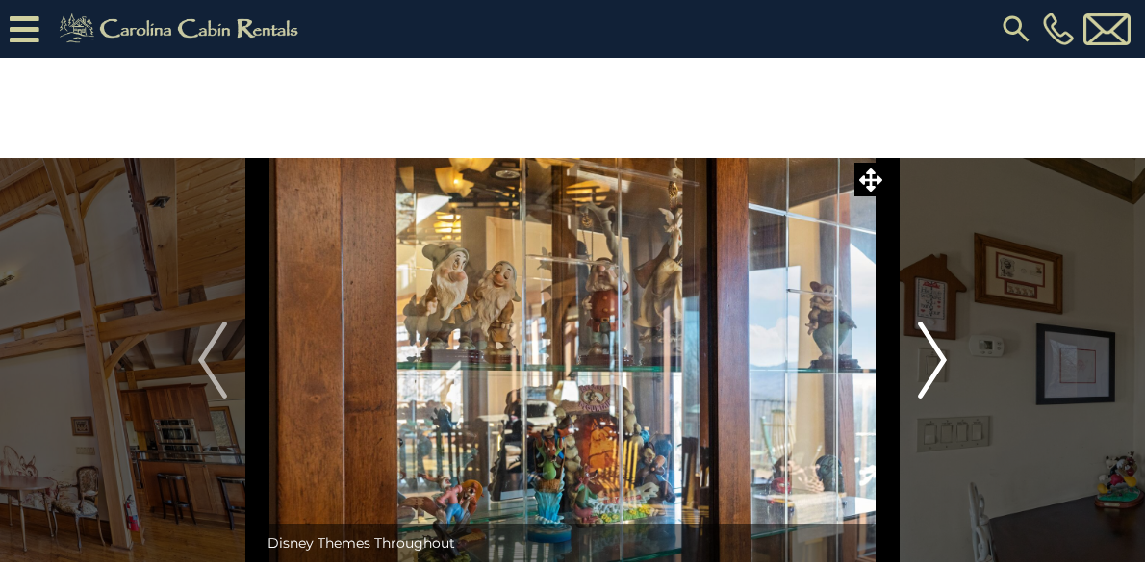
click at [939, 359] on img "Next" at bounding box center [932, 359] width 29 height 77
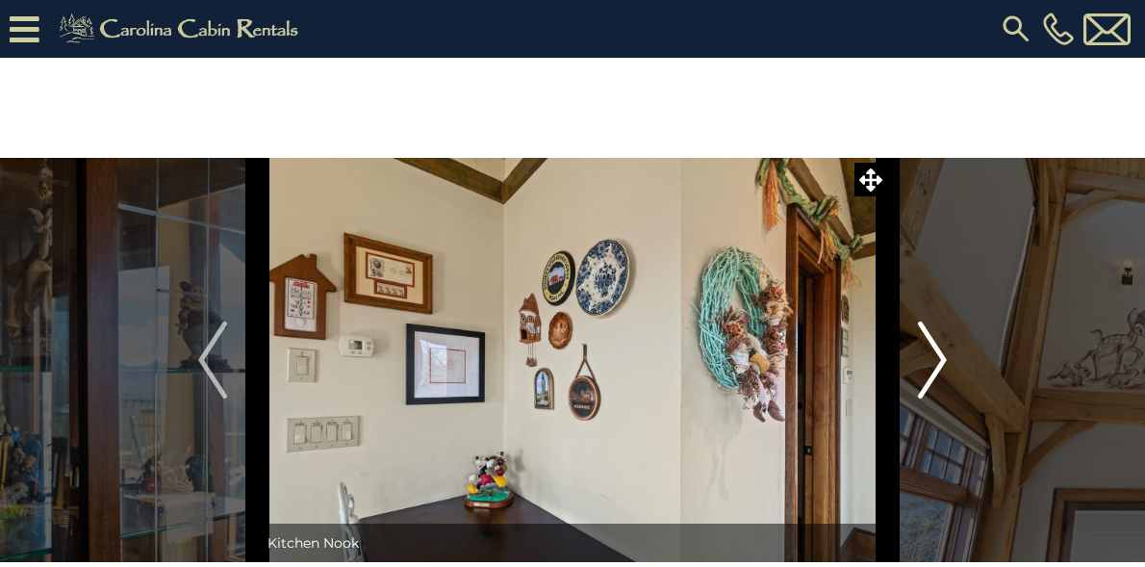
click at [939, 359] on img "Next" at bounding box center [932, 359] width 29 height 77
